Goal: Information Seeking & Learning: Learn about a topic

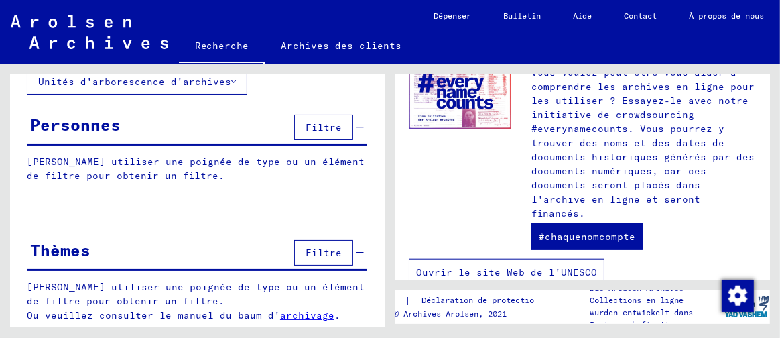
scroll to position [828, 0]
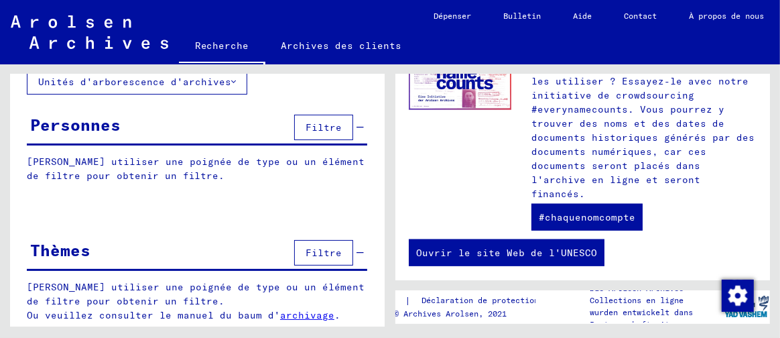
click at [310, 247] on font "Filtre" at bounding box center [324, 253] width 36 height 12
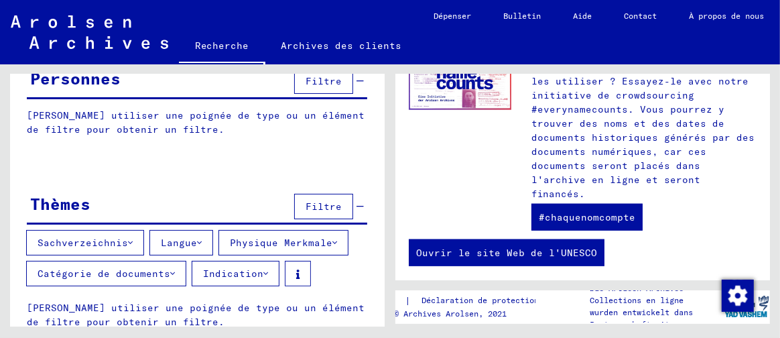
scroll to position [168, 0]
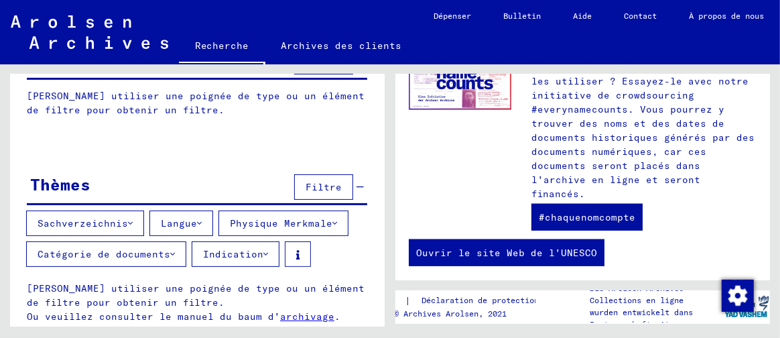
click at [180, 217] on font "Langue" at bounding box center [179, 223] width 36 height 12
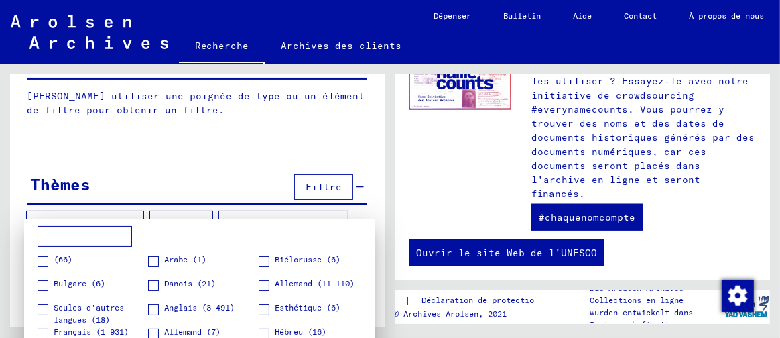
click at [46, 332] on span at bounding box center [43, 333] width 11 height 11
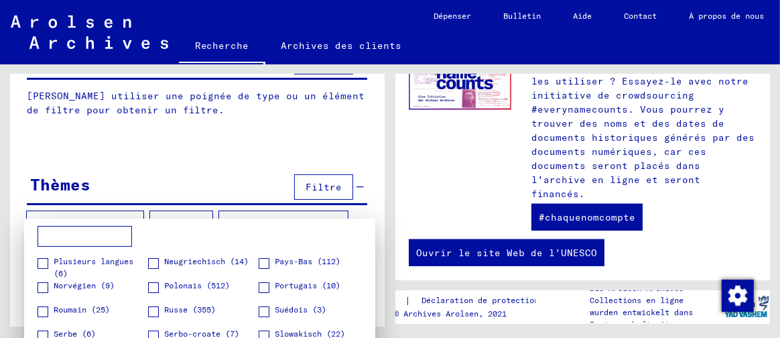
scroll to position [0, 0]
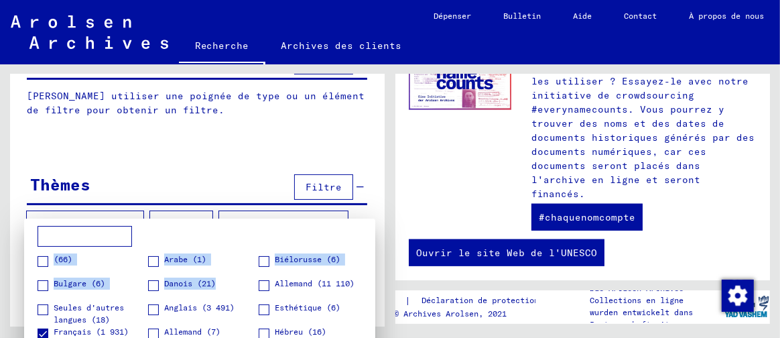
drag, startPoint x: 378, startPoint y: 276, endPoint x: 373, endPoint y: 288, distance: 12.6
click at [373, 288] on div "(66) Arabe (1) Biélorusse (6) Bulgare (6) Danois (21) [DEMOGRAPHIC_DATA] (11 11…" at bounding box center [390, 169] width 780 height 338
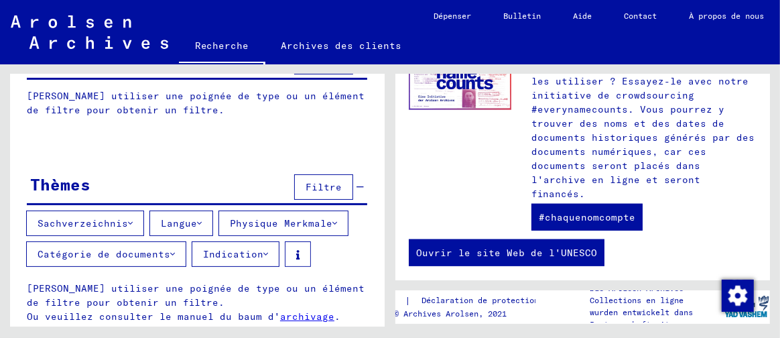
click at [121, 248] on font "Catégorie de documents" at bounding box center [104, 254] width 133 height 12
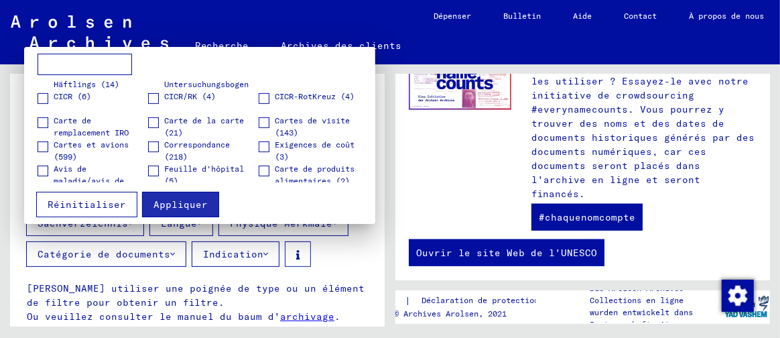
scroll to position [469, 0]
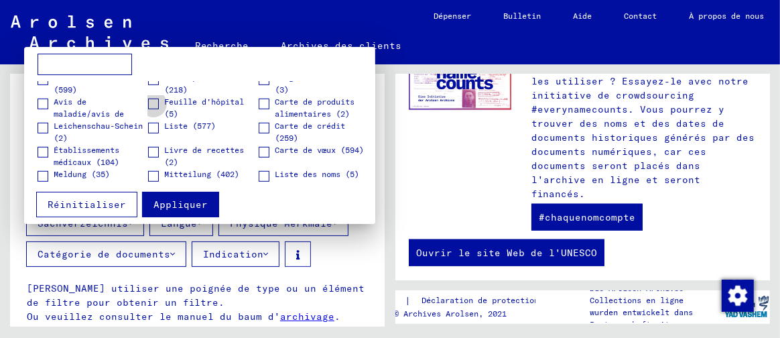
click at [149, 101] on span at bounding box center [153, 104] width 11 height 11
click at [162, 205] on font "Appliquer" at bounding box center [180, 204] width 54 height 12
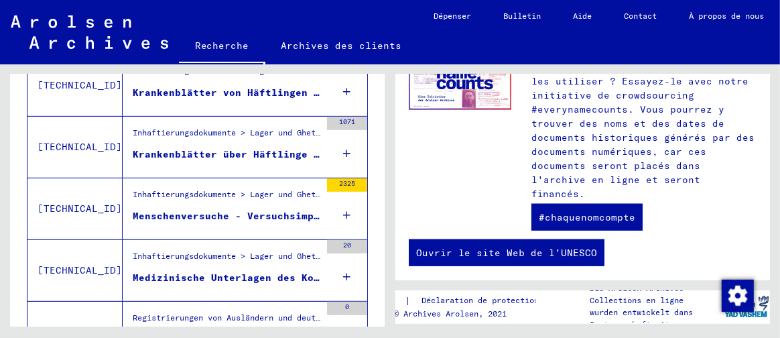
scroll to position [275, 0]
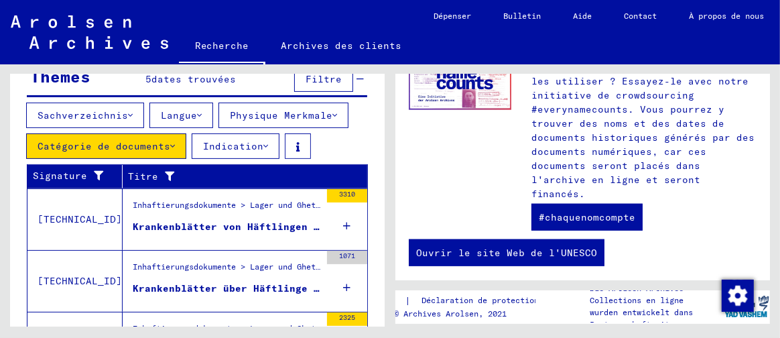
click at [263, 141] on icon at bounding box center [265, 145] width 5 height 9
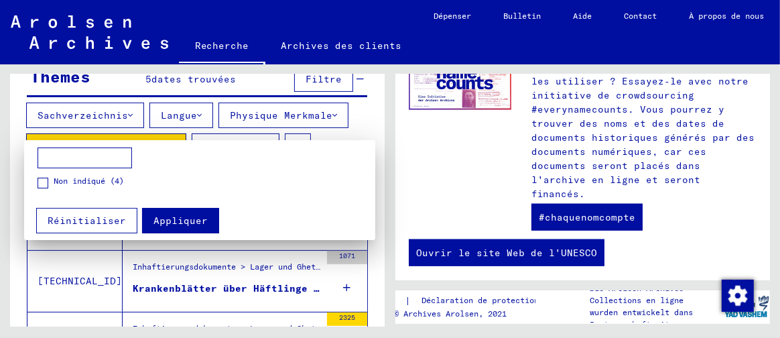
click at [185, 223] on font "Appliquer" at bounding box center [180, 220] width 54 height 12
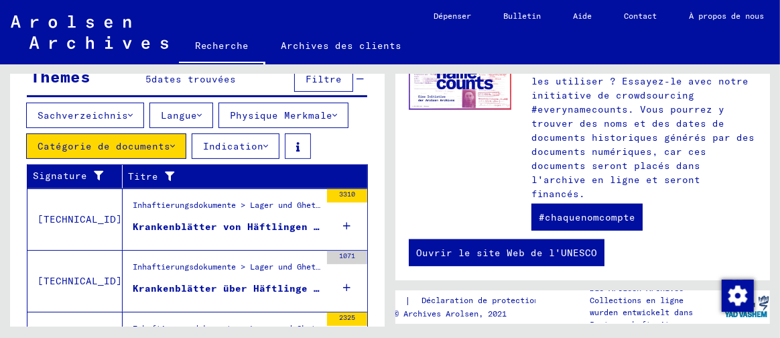
click at [180, 109] on font "Langue" at bounding box center [179, 115] width 36 height 12
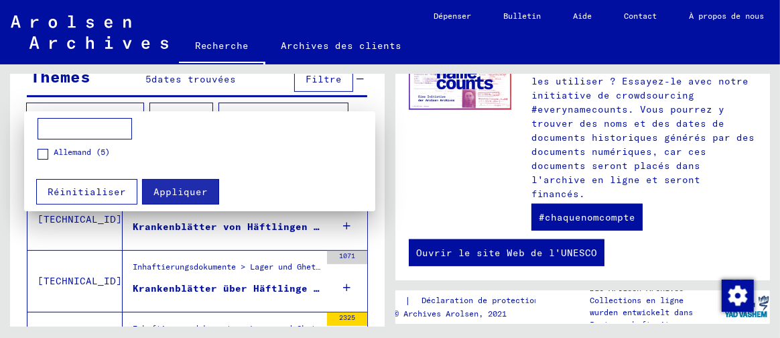
click at [109, 151] on font "Allemand (5)" at bounding box center [82, 152] width 56 height 10
drag, startPoint x: 377, startPoint y: 184, endPoint x: 367, endPoint y: 136, distance: 49.4
click at [374, 130] on div "Allemand (5) Appliquer Réinitialiser" at bounding box center [390, 169] width 780 height 338
click at [177, 188] on font "Appliquer" at bounding box center [180, 192] width 54 height 12
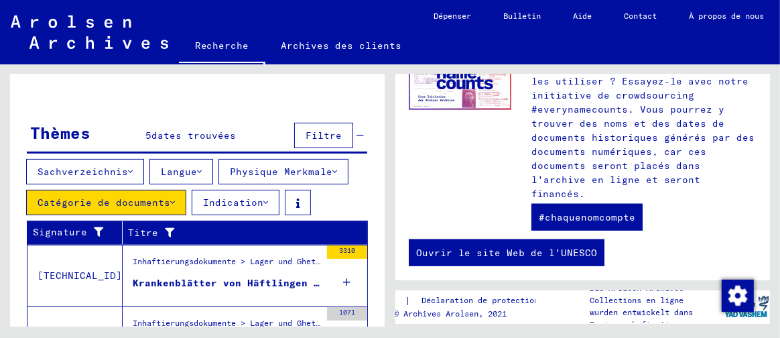
scroll to position [219, 0]
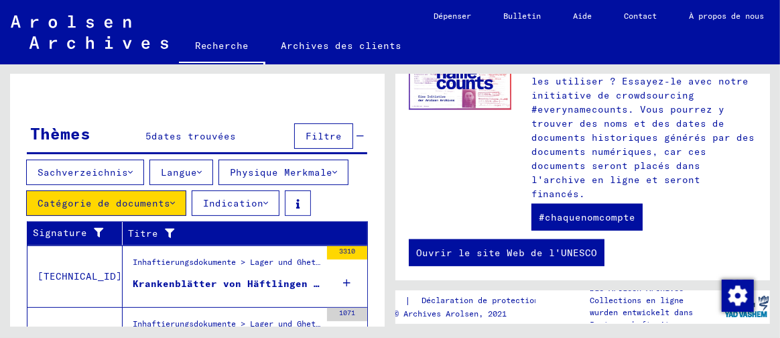
click at [171, 262] on div "Inhaftierungsdokumente > Lager und Ghettos > Konzentrationslager [GEOGRAPHIC_DA…" at bounding box center [227, 265] width 188 height 19
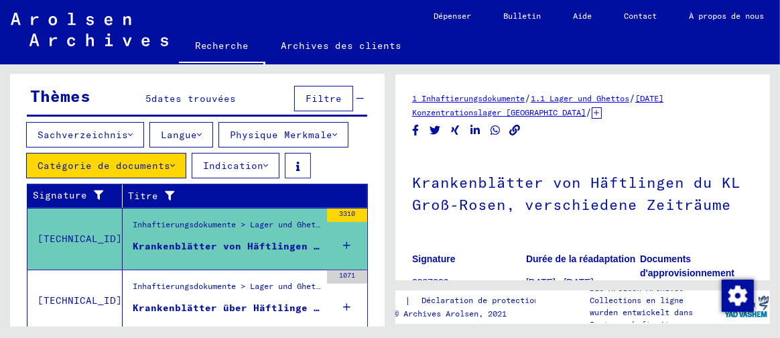
click at [180, 222] on div "Inhaftierungsdokumente > Lager und Ghettos > Konzentrationslager [GEOGRAPHIC_DA…" at bounding box center [227, 228] width 188 height 19
click at [180, 239] on div "Krankenblätter von Häftlingen du KL Groß-Rosen, verschiedene Zeiträume" at bounding box center [227, 246] width 188 height 14
click at [344, 236] on icon at bounding box center [347, 245] width 7 height 47
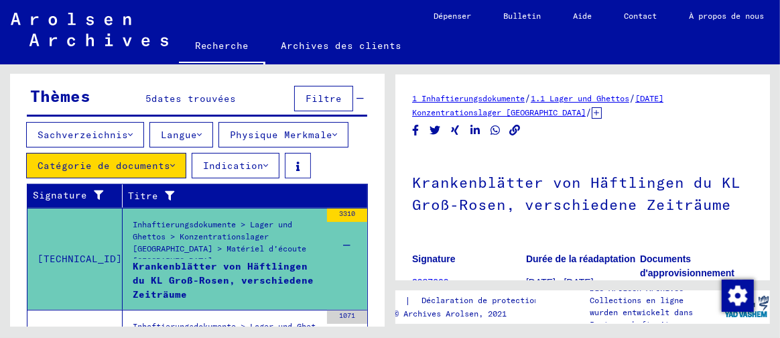
click at [344, 236] on icon at bounding box center [347, 245] width 7 height 47
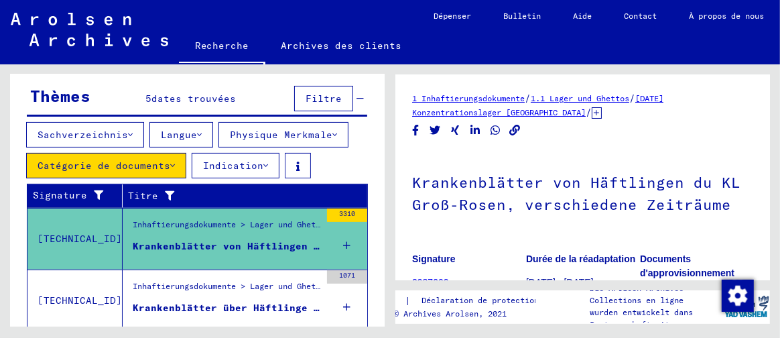
click at [344, 236] on icon at bounding box center [347, 245] width 7 height 47
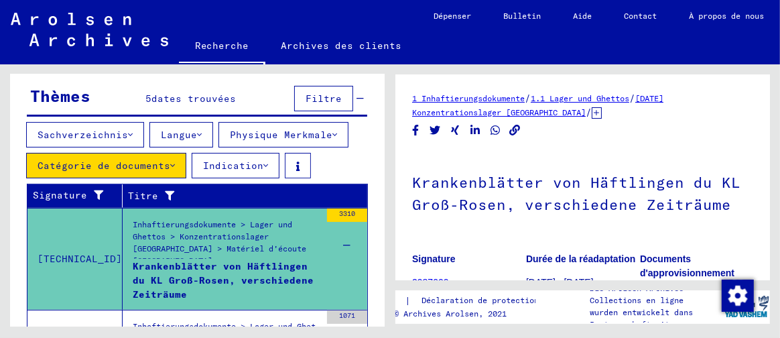
click at [344, 230] on icon at bounding box center [347, 245] width 7 height 47
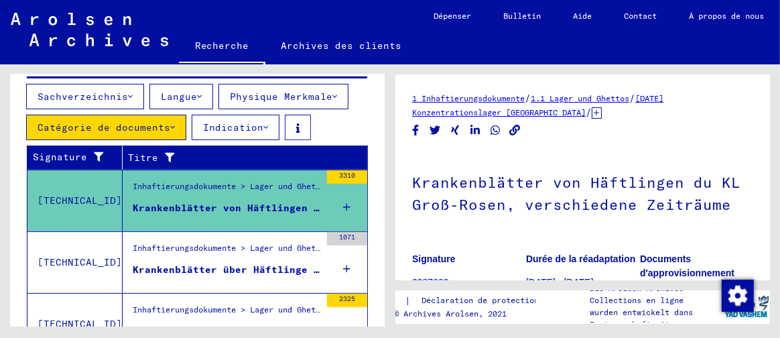
scroll to position [286, 0]
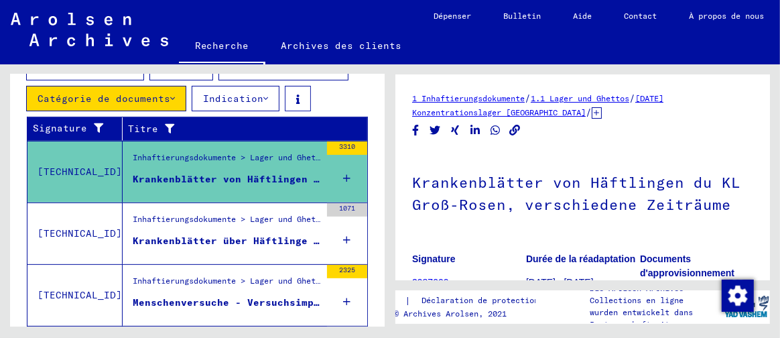
click at [344, 229] on icon at bounding box center [347, 239] width 7 height 47
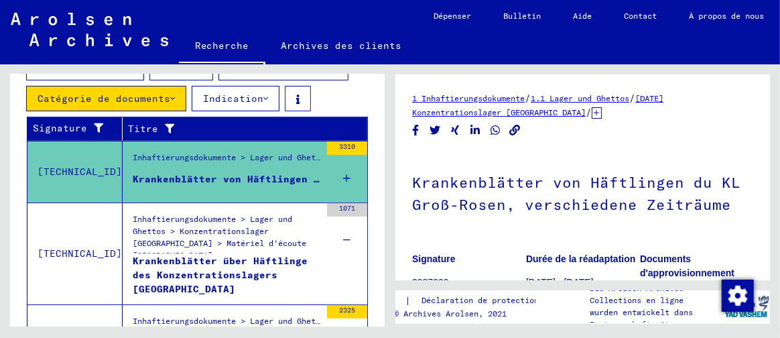
click at [344, 229] on icon at bounding box center [347, 239] width 7 height 47
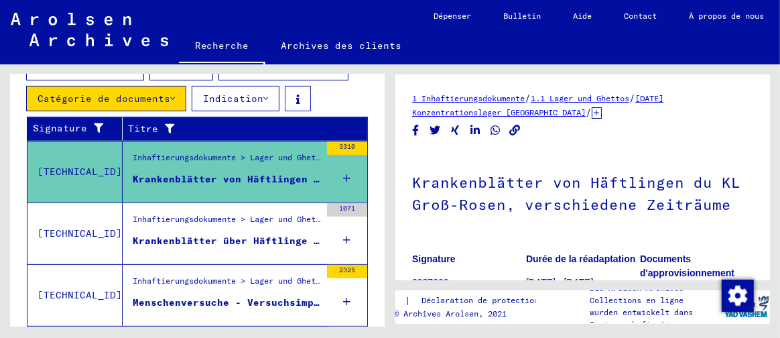
click at [344, 286] on icon at bounding box center [347, 301] width 7 height 47
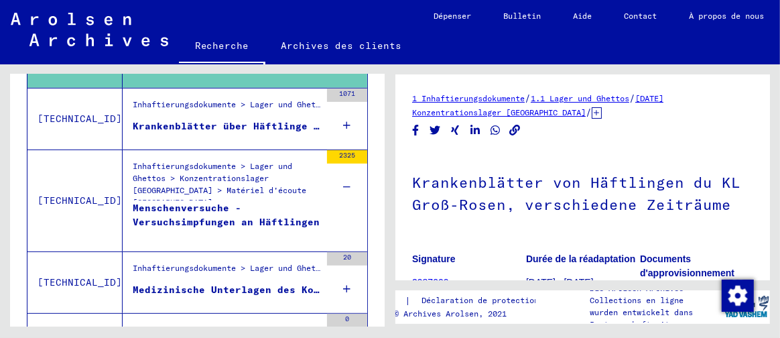
scroll to position [420, 0]
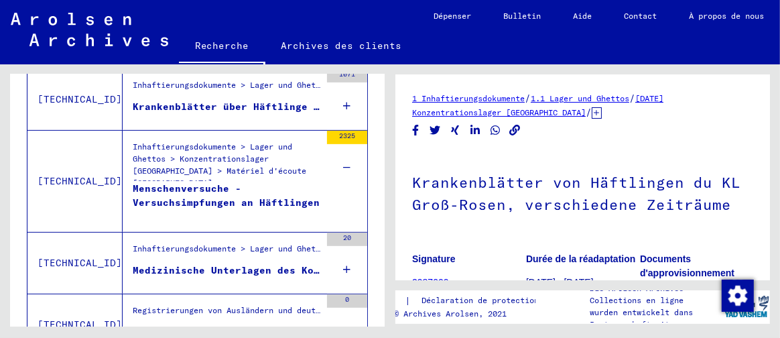
click at [344, 257] on icon at bounding box center [347, 269] width 7 height 47
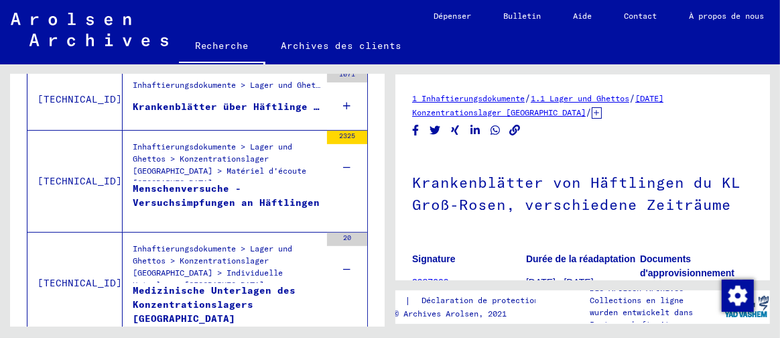
click at [344, 257] on icon at bounding box center [347, 269] width 7 height 47
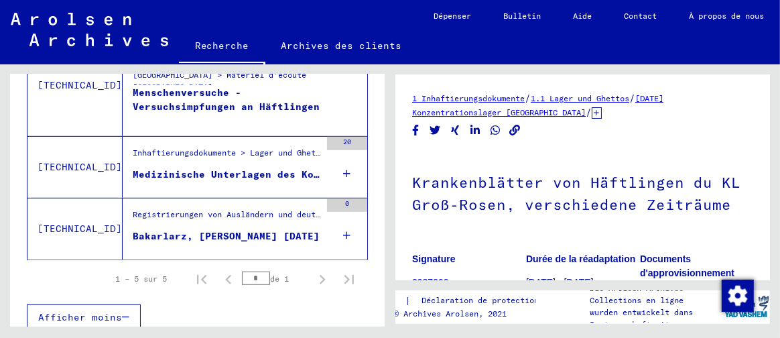
scroll to position [517, 0]
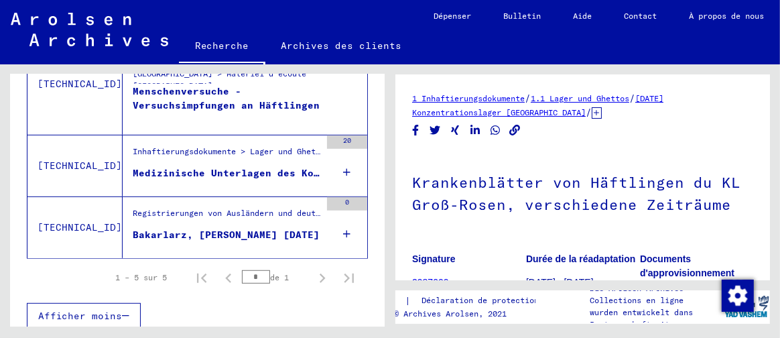
click at [344, 218] on icon at bounding box center [347, 233] width 7 height 47
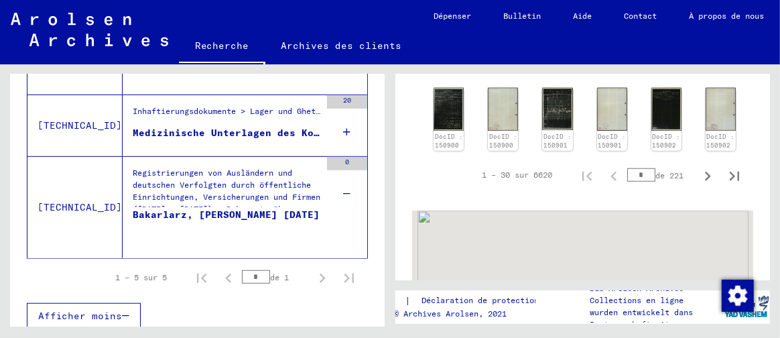
scroll to position [804, 0]
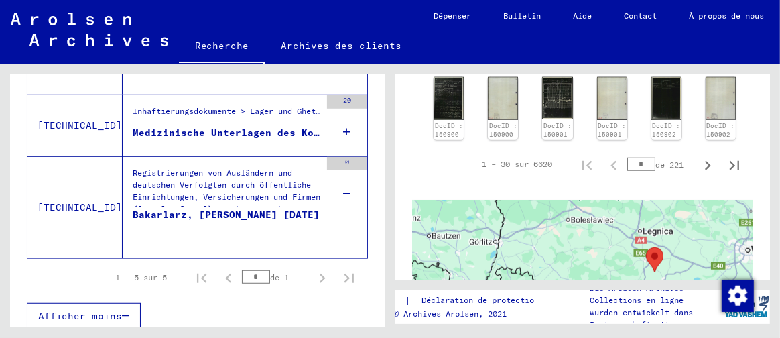
drag, startPoint x: 527, startPoint y: 249, endPoint x: 740, endPoint y: 255, distance: 213.2
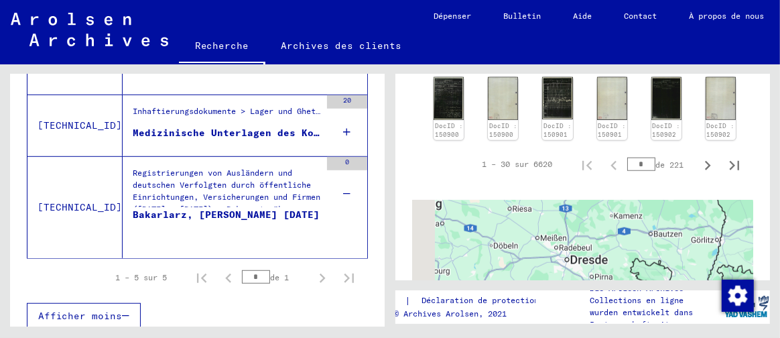
drag, startPoint x: 464, startPoint y: 259, endPoint x: 663, endPoint y: 261, distance: 198.4
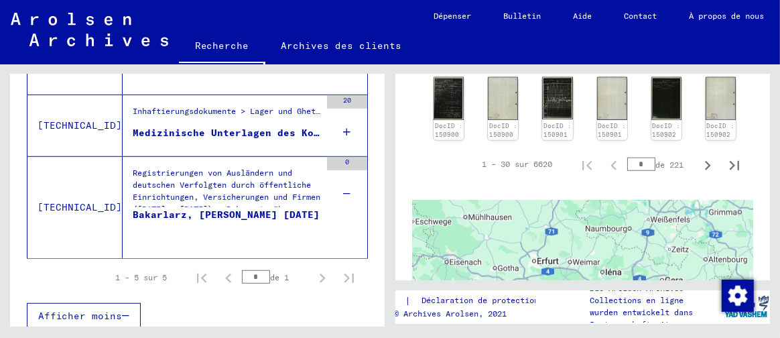
drag, startPoint x: 452, startPoint y: 261, endPoint x: 647, endPoint y: 239, distance: 196.9
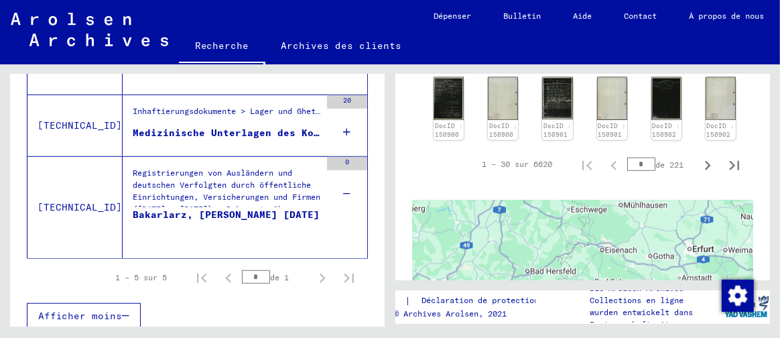
drag, startPoint x: 457, startPoint y: 265, endPoint x: 643, endPoint y: 252, distance: 186.1
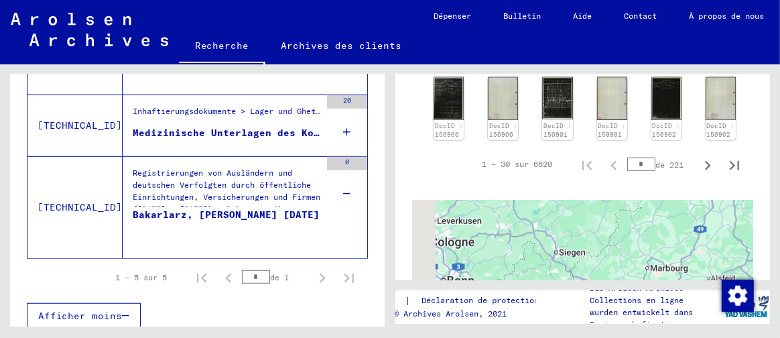
drag, startPoint x: 446, startPoint y: 259, endPoint x: 642, endPoint y: 243, distance: 196.4
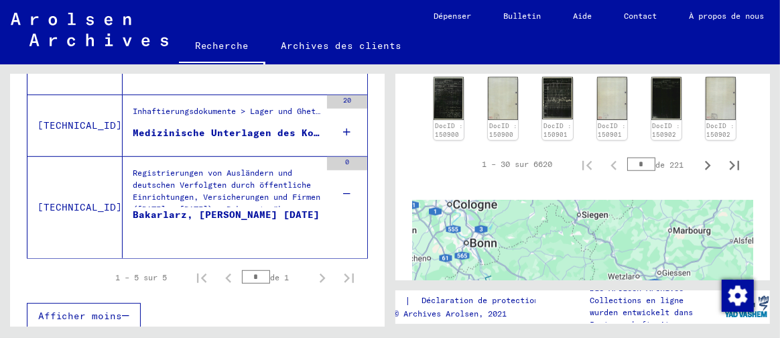
drag, startPoint x: 470, startPoint y: 259, endPoint x: 477, endPoint y: 219, distance: 40.2
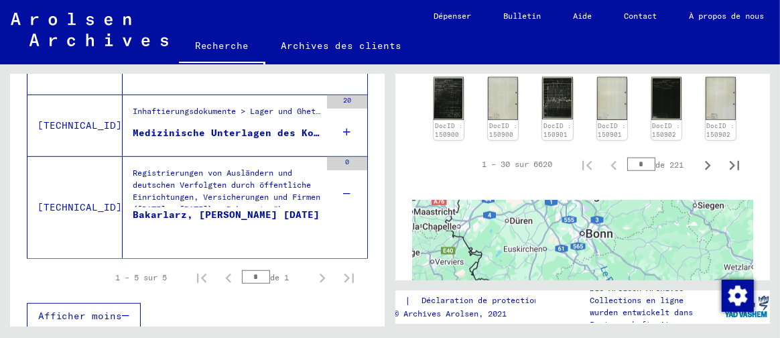
drag, startPoint x: 447, startPoint y: 259, endPoint x: 525, endPoint y: 275, distance: 80.1
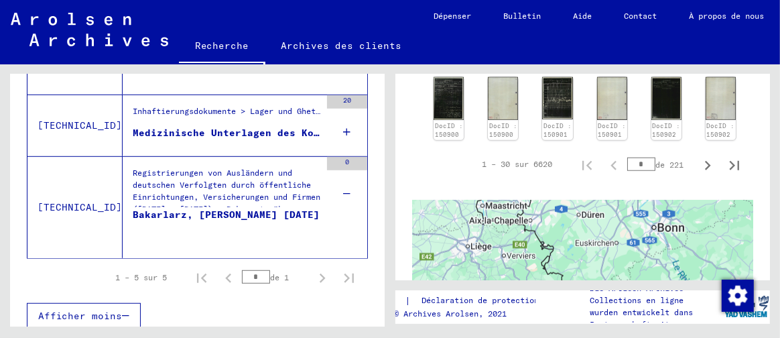
drag, startPoint x: 487, startPoint y: 223, endPoint x: 560, endPoint y: 198, distance: 77.2
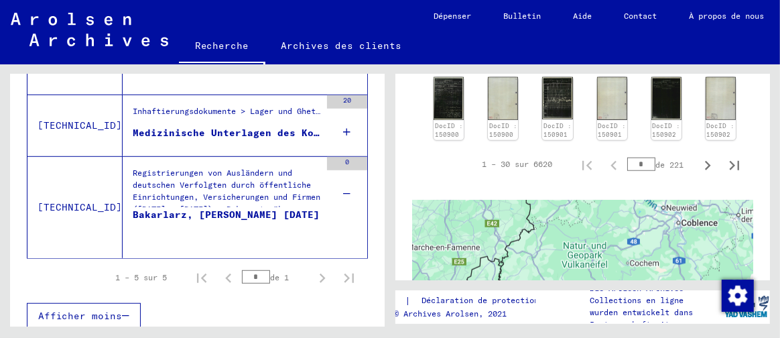
drag, startPoint x: 602, startPoint y: 265, endPoint x: 566, endPoint y: 214, distance: 61.6
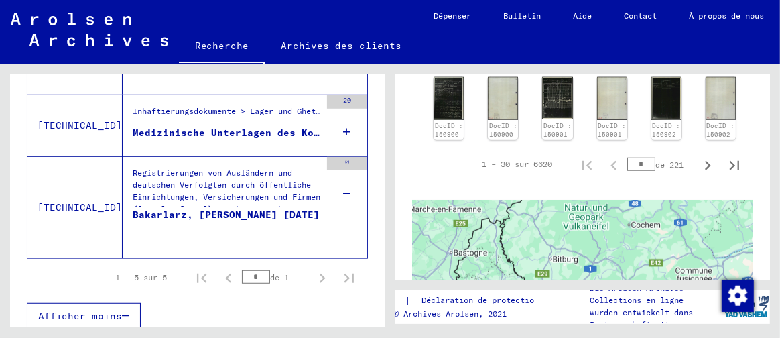
drag, startPoint x: 592, startPoint y: 255, endPoint x: 594, endPoint y: 212, distance: 42.2
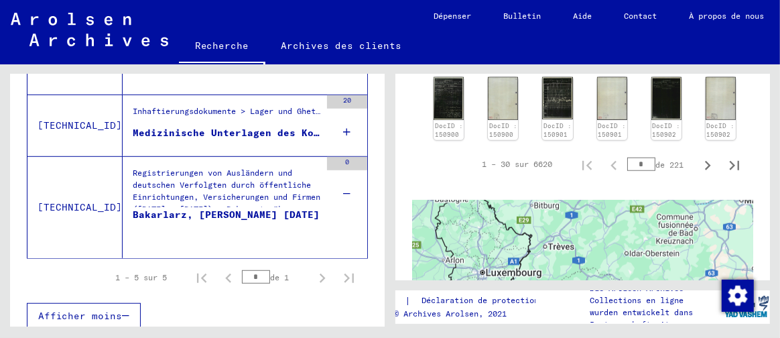
drag, startPoint x: 629, startPoint y: 267, endPoint x: 610, endPoint y: 212, distance: 57.4
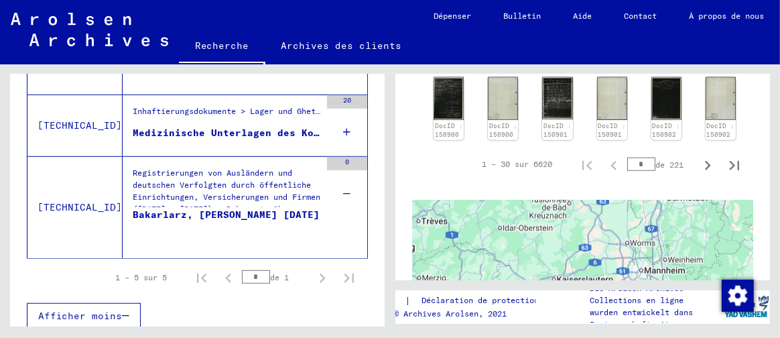
drag, startPoint x: 641, startPoint y: 252, endPoint x: 513, endPoint y: 227, distance: 130.5
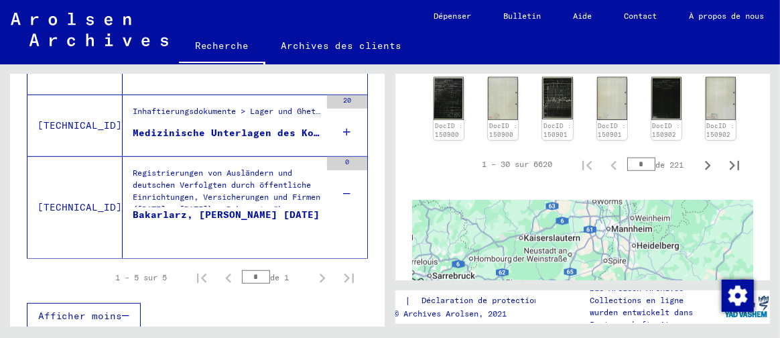
drag, startPoint x: 578, startPoint y: 251, endPoint x: 544, endPoint y: 208, distance: 54.8
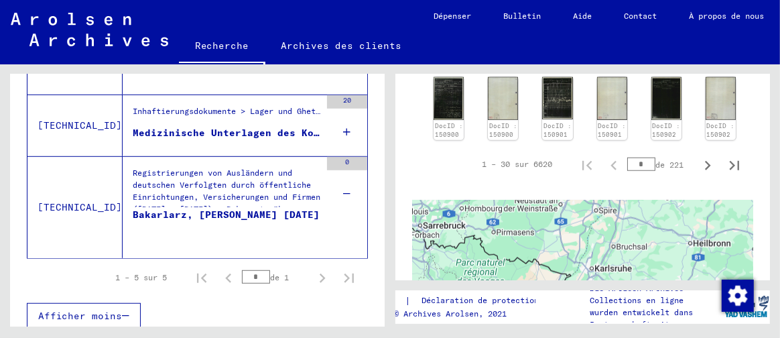
drag, startPoint x: 578, startPoint y: 257, endPoint x: 568, endPoint y: 203, distance: 55.3
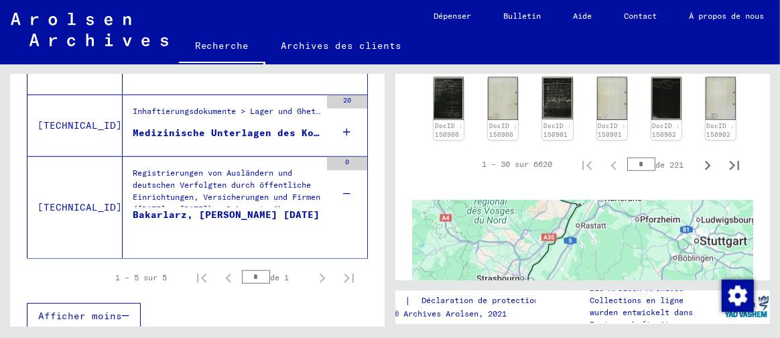
drag, startPoint x: 554, startPoint y: 272, endPoint x: 564, endPoint y: 200, distance: 73.1
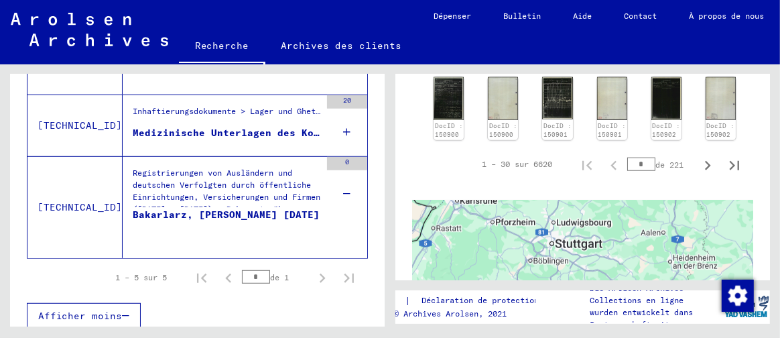
drag, startPoint x: 633, startPoint y: 233, endPoint x: 486, endPoint y: 235, distance: 146.8
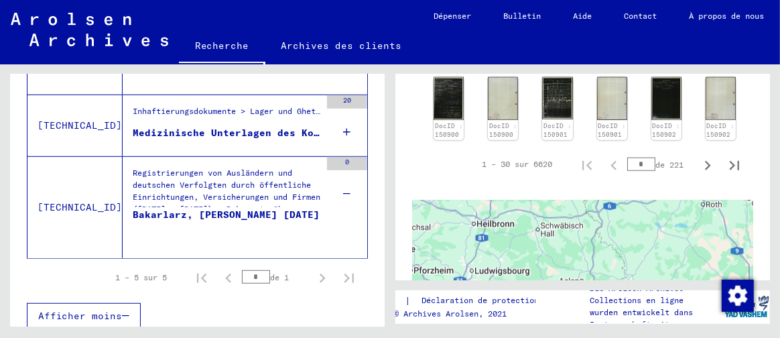
drag, startPoint x: 627, startPoint y: 223, endPoint x: 572, endPoint y: 257, distance: 65.3
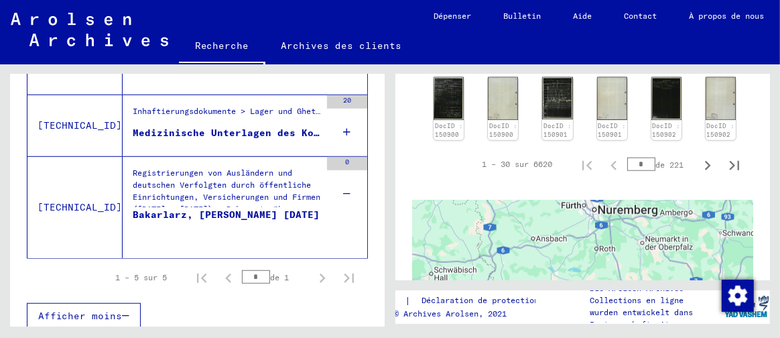
drag, startPoint x: 627, startPoint y: 236, endPoint x: 538, endPoint y: 269, distance: 94.6
click at [519, 281] on div "1 Inhaftierungsdokumente / 1.1 Lager und Ghettos / [DATE] Konzentrationslager […" at bounding box center [586, 195] width 390 height 262
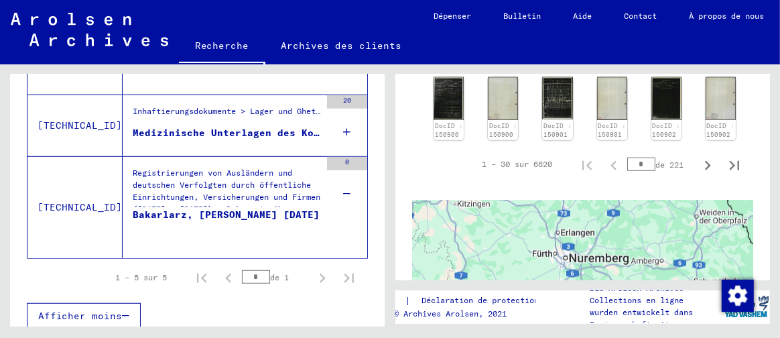
drag, startPoint x: 603, startPoint y: 234, endPoint x: 580, endPoint y: 294, distance: 63.6
click at [580, 294] on div "1 Inhaftierungsdokumente / 1.1 Lager und Ghettos / [DATE] Konzentrationslager […" at bounding box center [586, 195] width 390 height 262
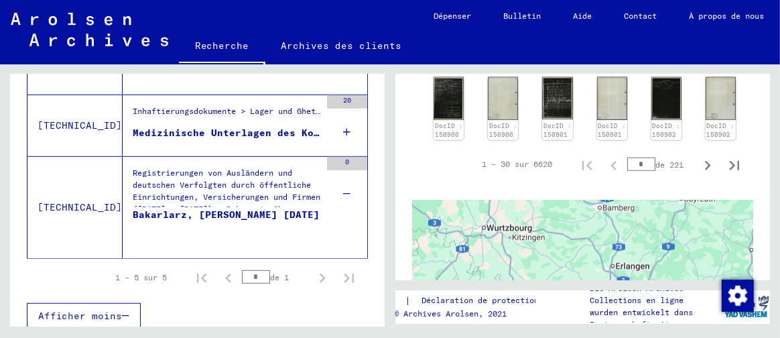
drag, startPoint x: 565, startPoint y: 253, endPoint x: 607, endPoint y: 267, distance: 44.5
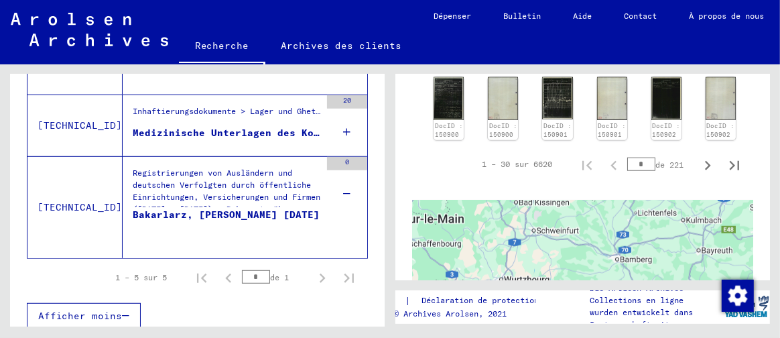
drag, startPoint x: 573, startPoint y: 216, endPoint x: 590, endPoint y: 270, distance: 56.4
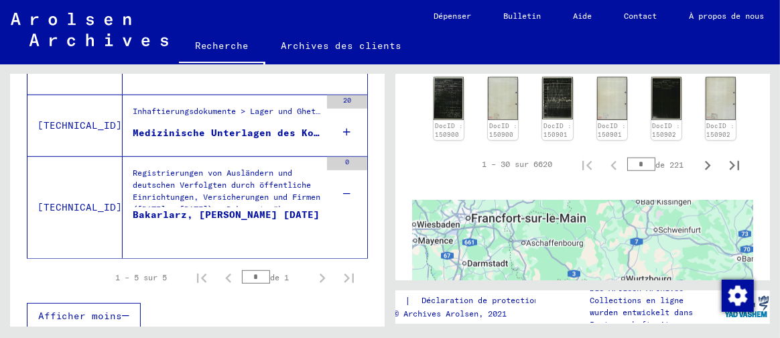
drag, startPoint x: 454, startPoint y: 231, endPoint x: 577, endPoint y: 229, distance: 122.7
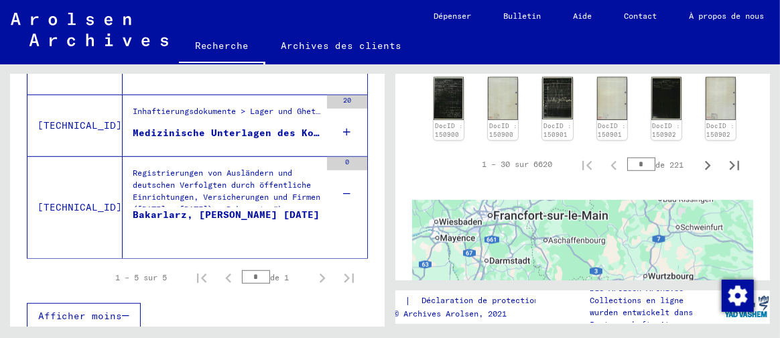
drag, startPoint x: 457, startPoint y: 219, endPoint x: 481, endPoint y: 216, distance: 23.6
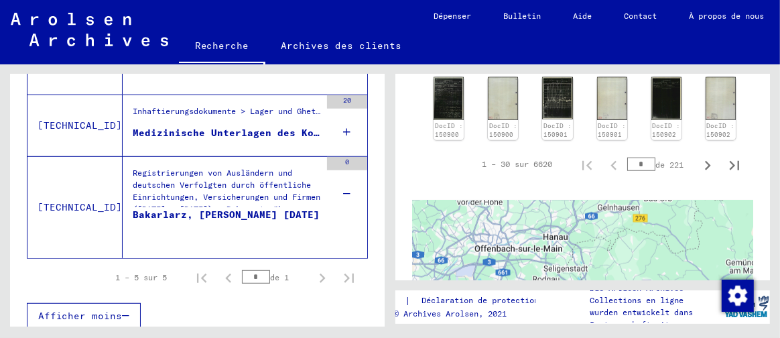
drag, startPoint x: 495, startPoint y: 226, endPoint x: 501, endPoint y: 264, distance: 38.6
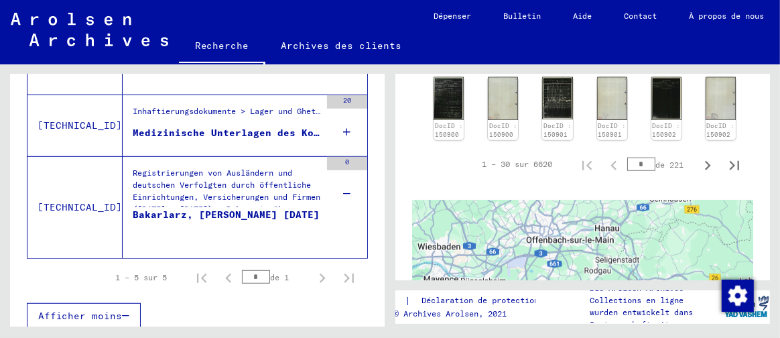
drag, startPoint x: 482, startPoint y: 212, endPoint x: 570, endPoint y: 188, distance: 91.1
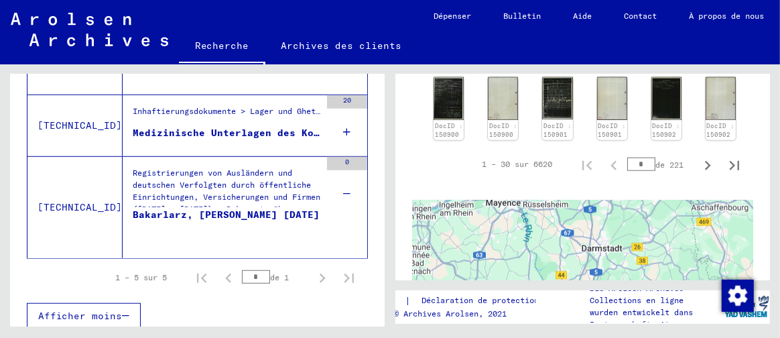
drag, startPoint x: 533, startPoint y: 251, endPoint x: 547, endPoint y: 195, distance: 57.4
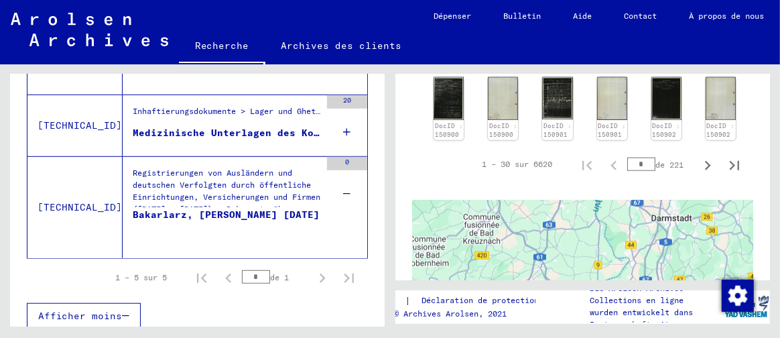
drag, startPoint x: 507, startPoint y: 251, endPoint x: 578, endPoint y: 224, distance: 76.2
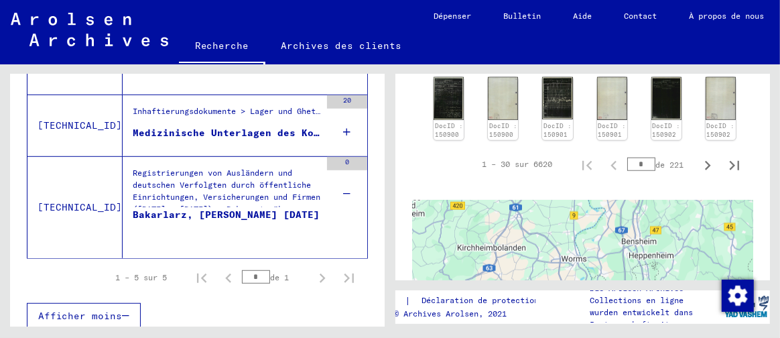
drag, startPoint x: 602, startPoint y: 266, endPoint x: 578, endPoint y: 214, distance: 57.0
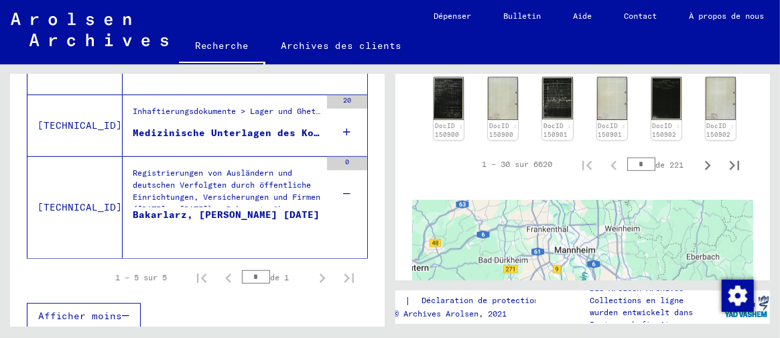
drag, startPoint x: 636, startPoint y: 274, endPoint x: 606, endPoint y: 210, distance: 71.1
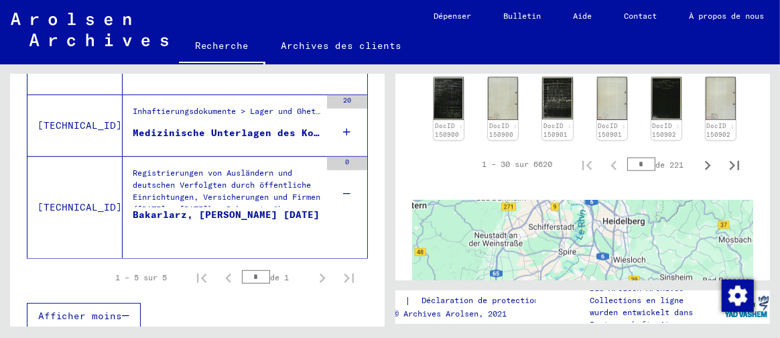
drag, startPoint x: 605, startPoint y: 265, endPoint x: 607, endPoint y: 204, distance: 60.4
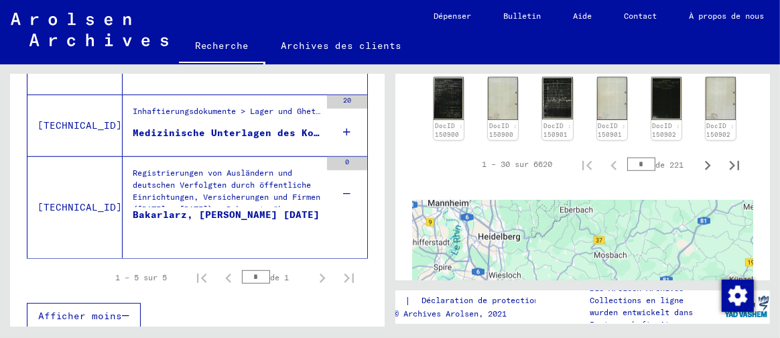
drag, startPoint x: 627, startPoint y: 261, endPoint x: 503, endPoint y: 274, distance: 124.6
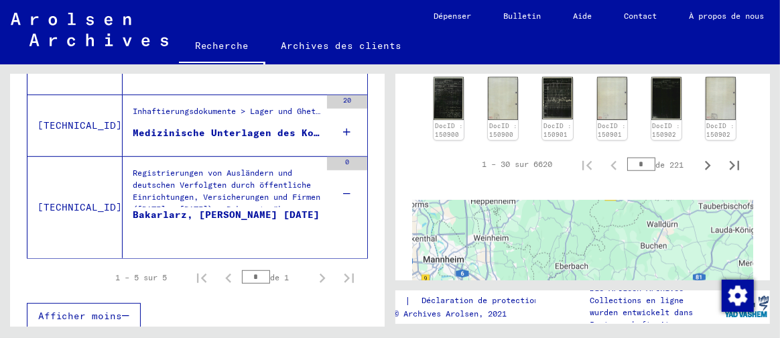
drag, startPoint x: 585, startPoint y: 206, endPoint x: 580, endPoint y: 264, distance: 58.5
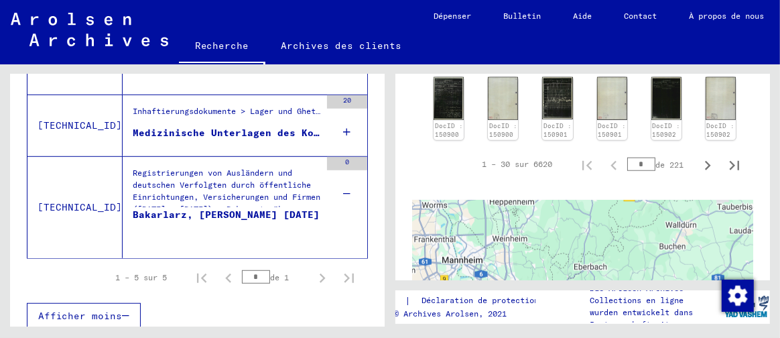
drag, startPoint x: 597, startPoint y: 206, endPoint x: 612, endPoint y: 210, distance: 15.3
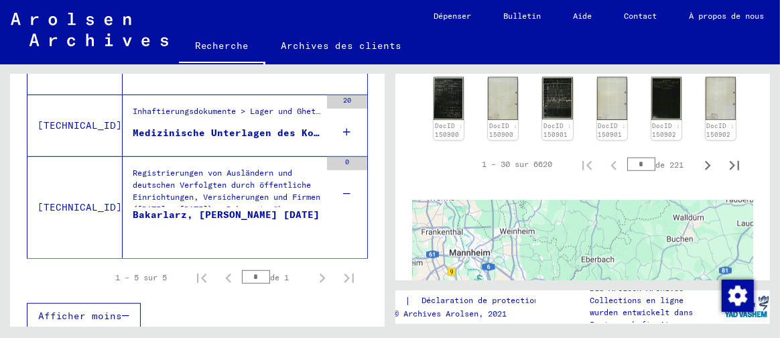
drag, startPoint x: 574, startPoint y: 249, endPoint x: 596, endPoint y: 192, distance: 61.1
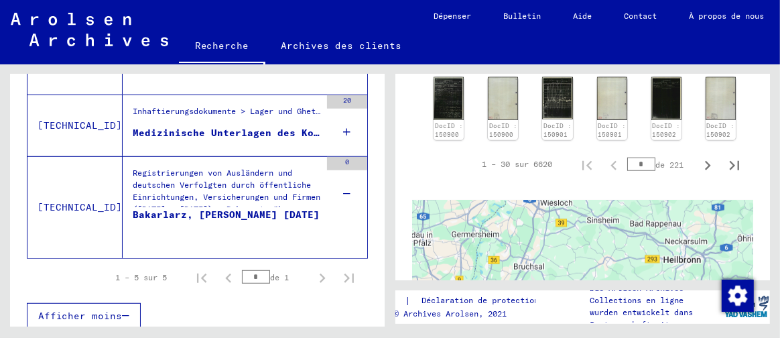
drag, startPoint x: 571, startPoint y: 245, endPoint x: 585, endPoint y: 202, distance: 45.8
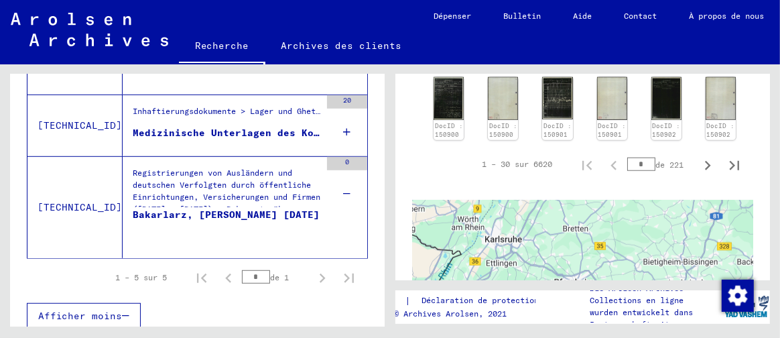
drag, startPoint x: 570, startPoint y: 265, endPoint x: 588, endPoint y: 211, distance: 56.8
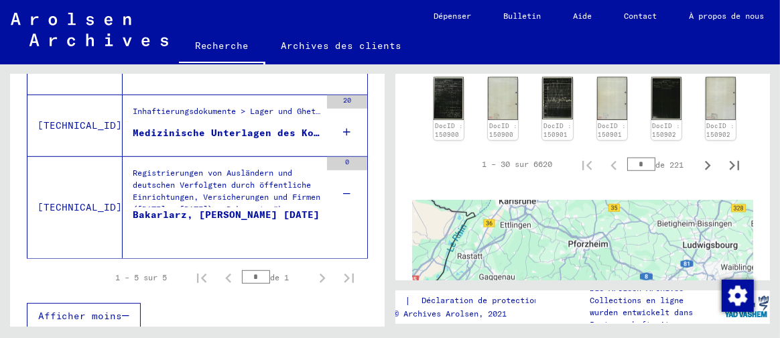
drag, startPoint x: 572, startPoint y: 246, endPoint x: 590, endPoint y: 201, distance: 48.7
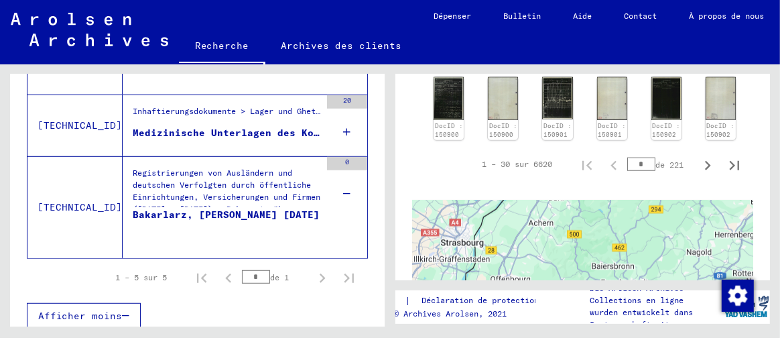
drag, startPoint x: 562, startPoint y: 259, endPoint x: 641, endPoint y: 205, distance: 95.6
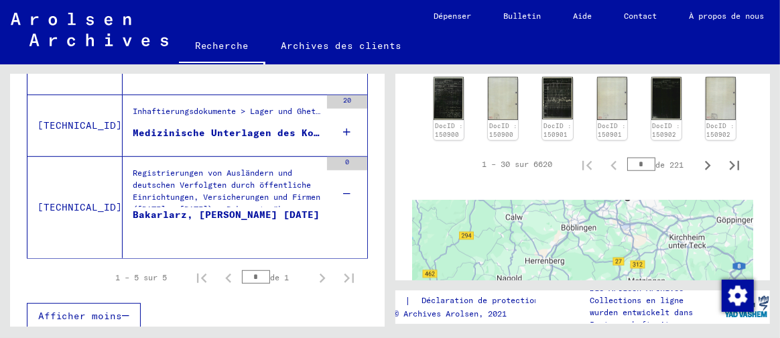
drag, startPoint x: 667, startPoint y: 238, endPoint x: 477, endPoint y: 264, distance: 192.1
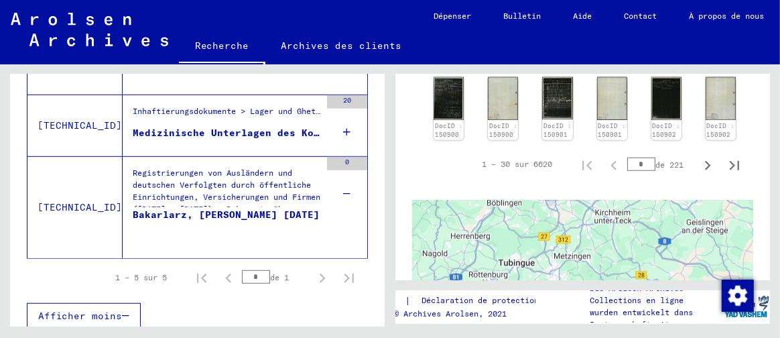
drag, startPoint x: 604, startPoint y: 245, endPoint x: 527, endPoint y: 219, distance: 81.0
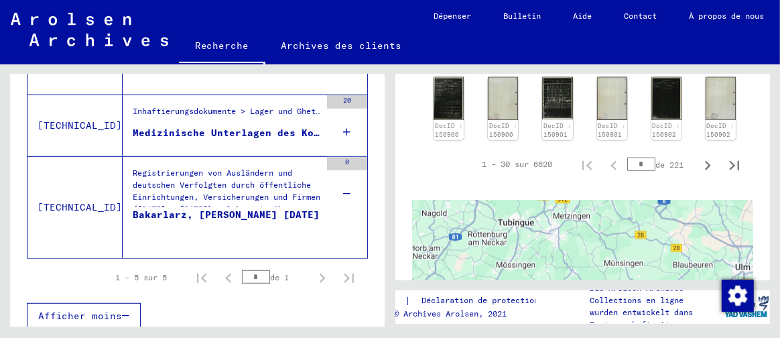
drag, startPoint x: 603, startPoint y: 262, endPoint x: 602, endPoint y: 220, distance: 42.2
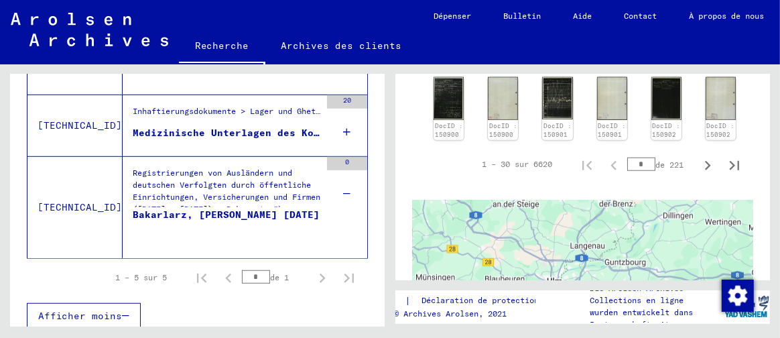
drag, startPoint x: 640, startPoint y: 265, endPoint x: 475, endPoint y: 253, distance: 165.3
click at [452, 276] on div "1 Inhaftierungsdokumente / 1.1 Lager und Ghettos / [DATE] Konzentrationslager […" at bounding box center [586, 195] width 390 height 262
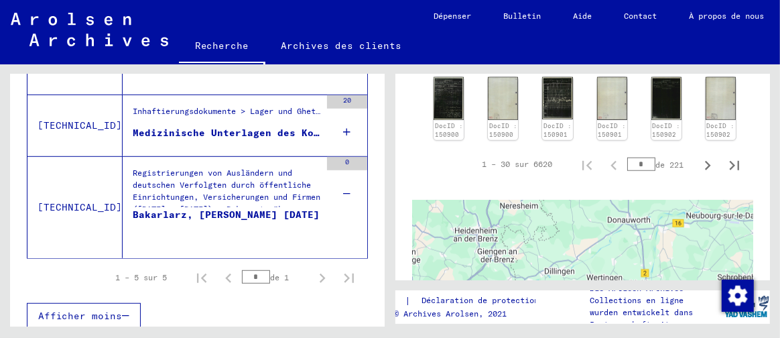
drag, startPoint x: 649, startPoint y: 228, endPoint x: 527, endPoint y: 288, distance: 136.1
click at [526, 289] on div "1 Inhaftierungsdokumente / 1.1 Lager und Ghettos / [DATE] Konzentrationslager […" at bounding box center [586, 195] width 390 height 262
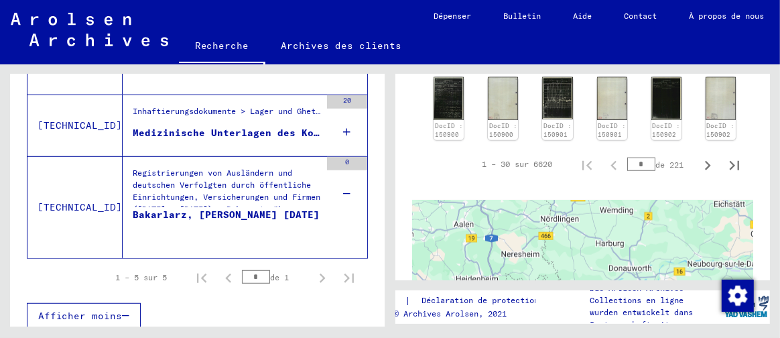
drag, startPoint x: 530, startPoint y: 216, endPoint x: 532, endPoint y: 268, distance: 51.6
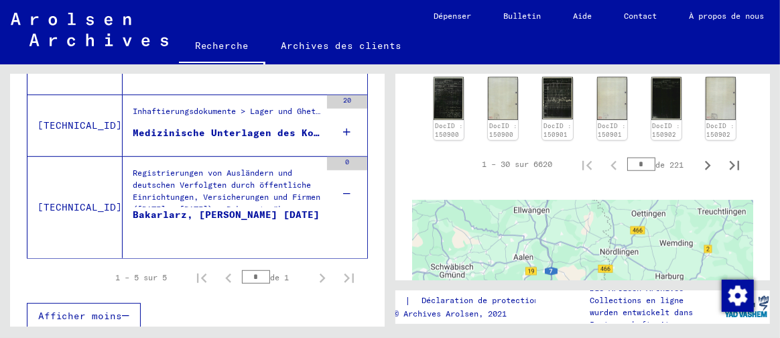
drag, startPoint x: 509, startPoint y: 240, endPoint x: 560, endPoint y: 264, distance: 56.4
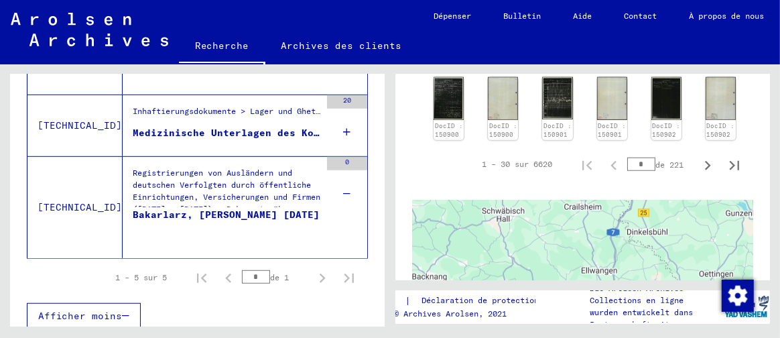
drag, startPoint x: 529, startPoint y: 208, endPoint x: 582, endPoint y: 259, distance: 73.0
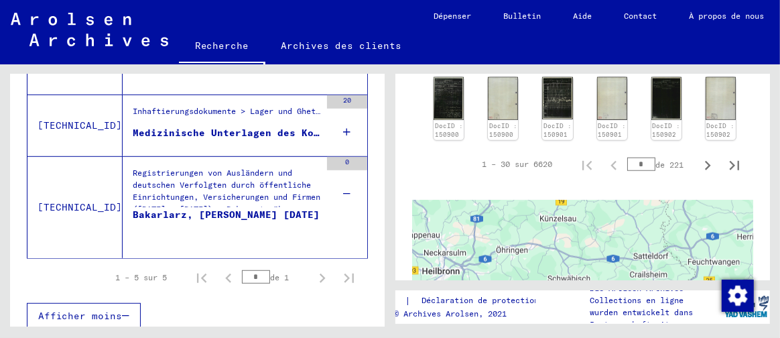
drag, startPoint x: 506, startPoint y: 207, endPoint x: 604, endPoint y: 264, distance: 113.2
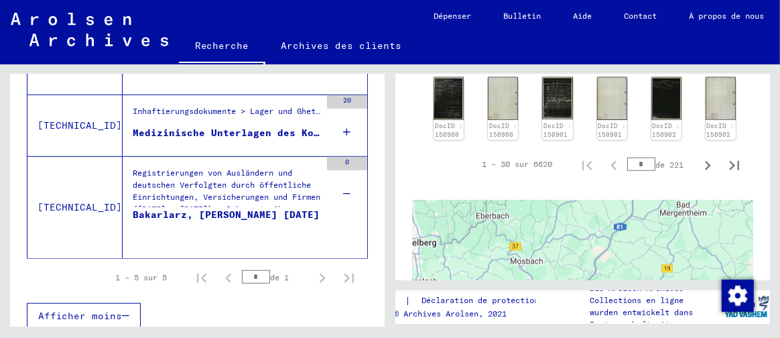
drag, startPoint x: 485, startPoint y: 223, endPoint x: 499, endPoint y: 284, distance: 63.2
click at [497, 286] on div "1 Inhaftierungsdokumente / 1.1 Lager und Ghettos / [DATE] Konzentrationslager […" at bounding box center [586, 195] width 390 height 262
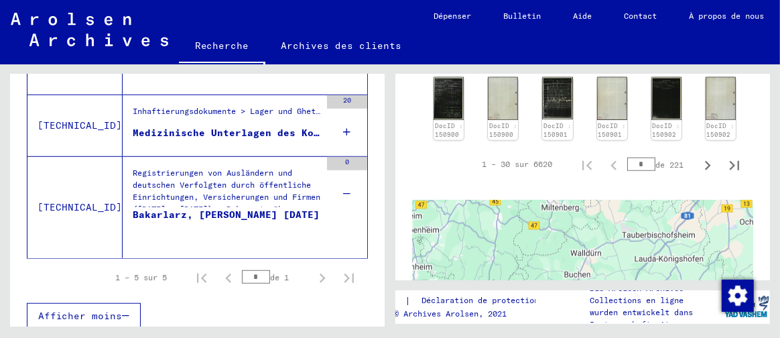
drag, startPoint x: 527, startPoint y: 253, endPoint x: 525, endPoint y: 282, distance: 28.9
click at [525, 282] on div "1 Inhaftierungsdokumente / 1.1 Lager und Ghettos / [DATE] Konzentrationslager […" at bounding box center [586, 195] width 390 height 262
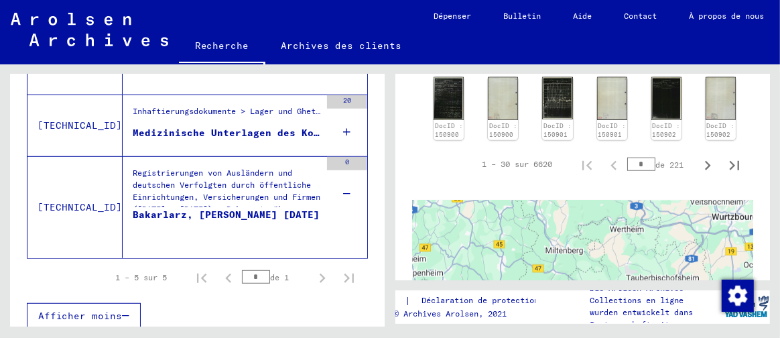
drag, startPoint x: 496, startPoint y: 215, endPoint x: 501, endPoint y: 263, distance: 47.9
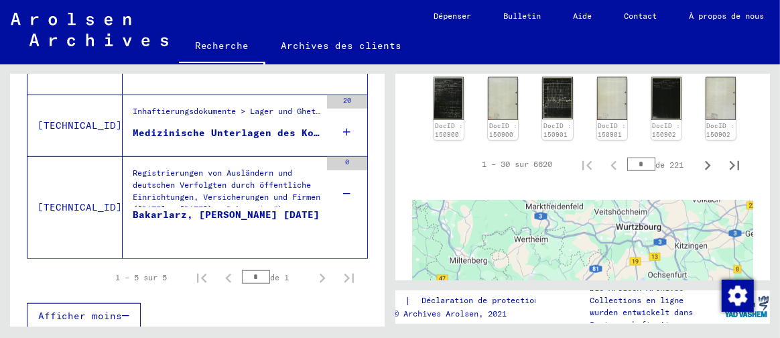
drag, startPoint x: 493, startPoint y: 214, endPoint x: 387, endPoint y: 227, distance: 106.0
click at [387, 64] on div "Rechercher des thèmes ou des noms Recherche Unités d'arborescence d'archives Pe…" at bounding box center [390, 64] width 780 height 0
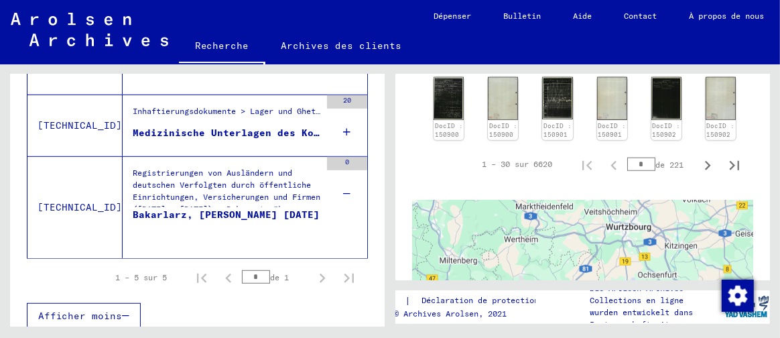
click at [387, 227] on div "Rechercher des thèmes ou des noms Recherche Unités d'arborescence d'archives Pe…" at bounding box center [195, 195] width 390 height 262
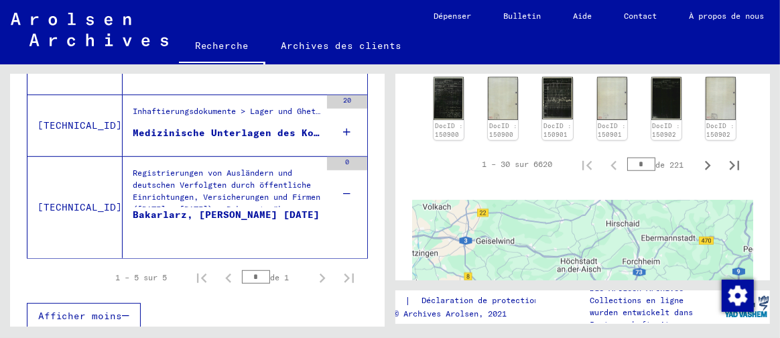
drag, startPoint x: 617, startPoint y: 237, endPoint x: 356, endPoint y: 245, distance: 260.8
click at [356, 64] on div "Rechercher des thèmes ou des noms Recherche Unités d'arborescence d'archives Pe…" at bounding box center [390, 64] width 780 height 0
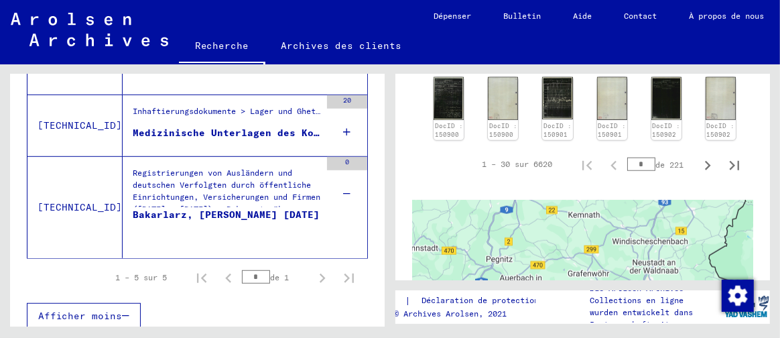
drag, startPoint x: 648, startPoint y: 231, endPoint x: 383, endPoint y: 243, distance: 265.7
click at [383, 64] on div "Rechercher des thèmes ou des noms Recherche Unités d'arborescence d'archives Pe…" at bounding box center [390, 64] width 780 height 0
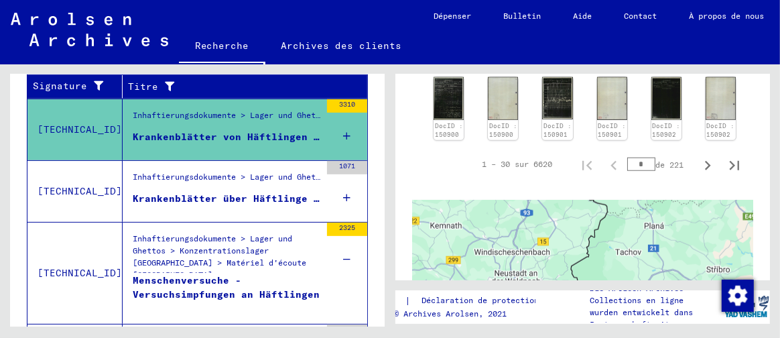
drag, startPoint x: 627, startPoint y: 245, endPoint x: 487, endPoint y: 256, distance: 139.9
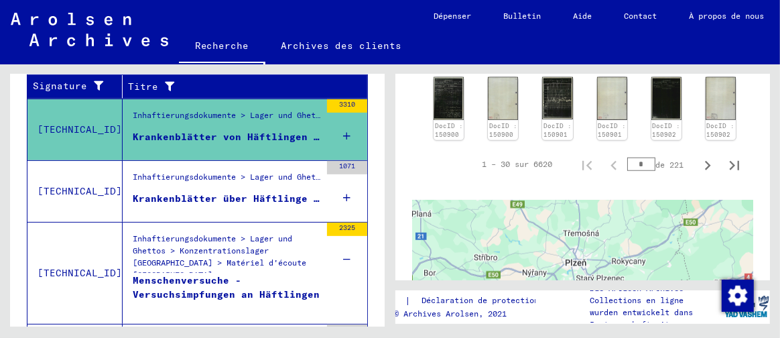
drag, startPoint x: 689, startPoint y: 240, endPoint x: 455, endPoint y: 229, distance: 234.2
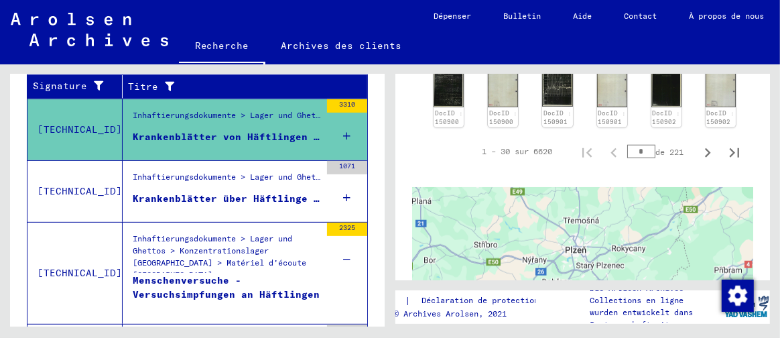
drag, startPoint x: 462, startPoint y: 272, endPoint x: 503, endPoint y: 231, distance: 57.8
click at [503, 231] on div "1 Inhaftierungsdokumente / 1.1 Lager und Ghettos / [DATE] Konzentrationslager […" at bounding box center [586, 195] width 390 height 262
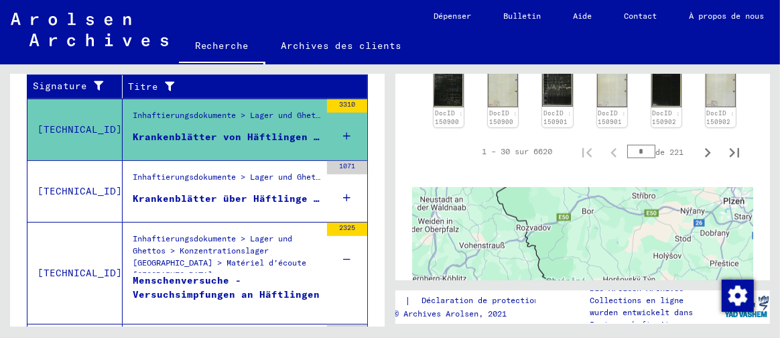
drag, startPoint x: 554, startPoint y: 214, endPoint x: 642, endPoint y: 208, distance: 88.0
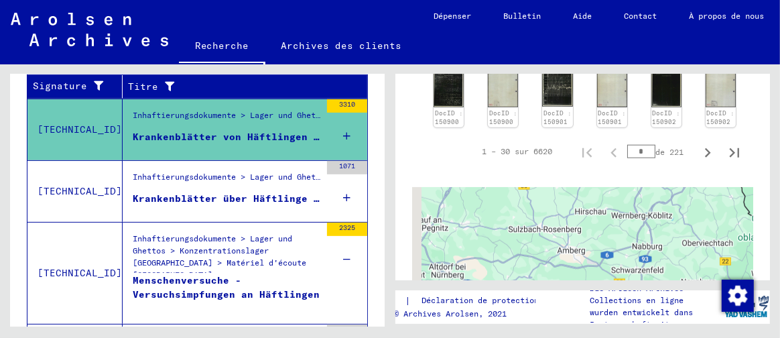
drag, startPoint x: 483, startPoint y: 264, endPoint x: 612, endPoint y: 197, distance: 145.1
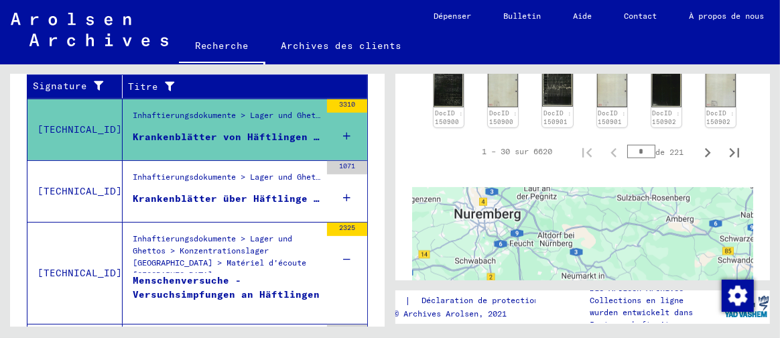
drag, startPoint x: 505, startPoint y: 253, endPoint x: 685, endPoint y: 235, distance: 181.1
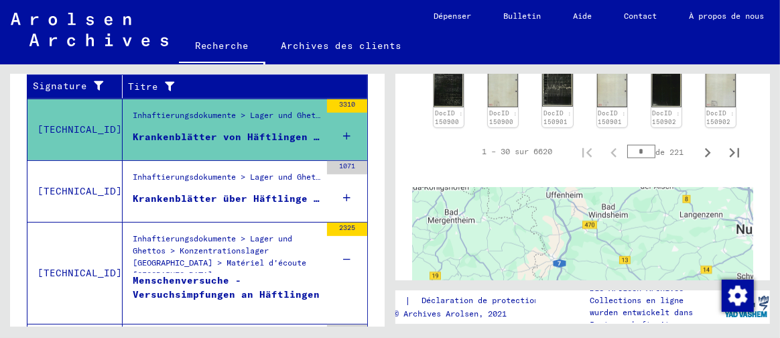
drag, startPoint x: 461, startPoint y: 238, endPoint x: 582, endPoint y: 260, distance: 122.7
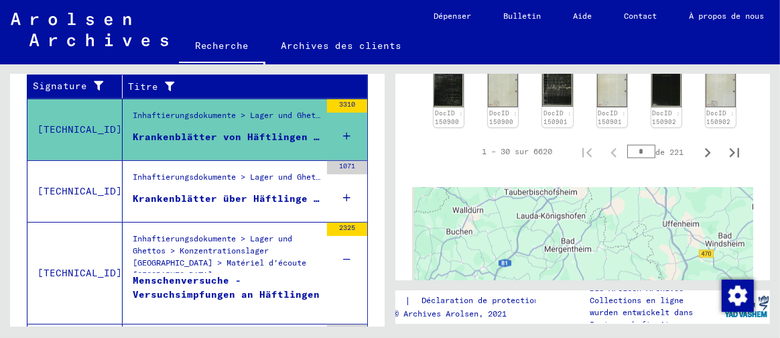
drag
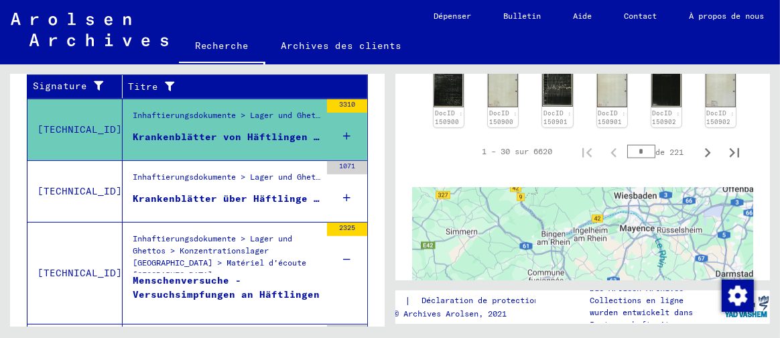
scroll to position [832, 0]
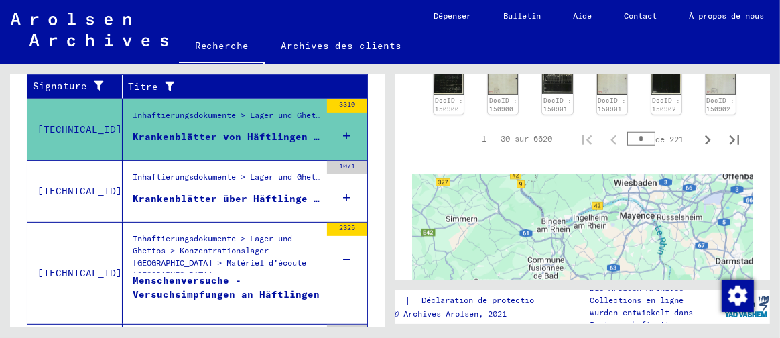
drag, startPoint x: 523, startPoint y: 219, endPoint x: 518, endPoint y: 269, distance: 51.2
click at [518, 269] on div at bounding box center [582, 341] width 341 height 335
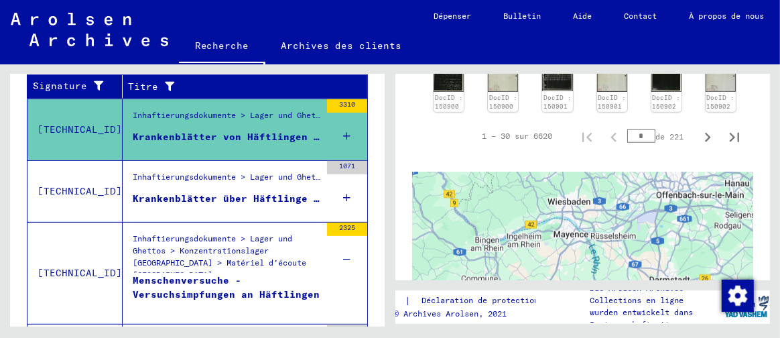
drag, startPoint x: 608, startPoint y: 231, endPoint x: 472, endPoint y: 249, distance: 137.2
click at [477, 249] on div at bounding box center [582, 339] width 341 height 335
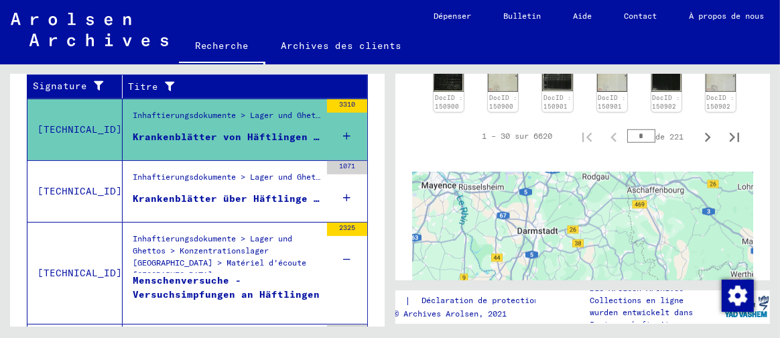
drag, startPoint x: 471, startPoint y: 245, endPoint x: 511, endPoint y: 186, distance: 70.5
click at [511, 186] on div at bounding box center [582, 339] width 341 height 335
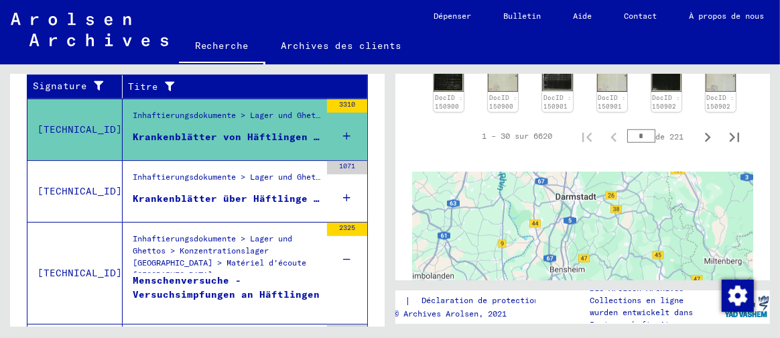
drag, startPoint x: 473, startPoint y: 208, endPoint x: 510, endPoint y: 180, distance: 46.4
click at [510, 180] on div at bounding box center [582, 339] width 341 height 335
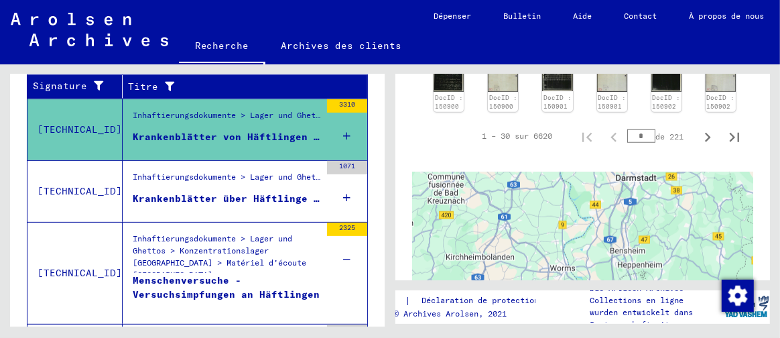
drag, startPoint x: 487, startPoint y: 228, endPoint x: 554, endPoint y: 251, distance: 70.8
click at [554, 251] on div at bounding box center [582, 339] width 341 height 335
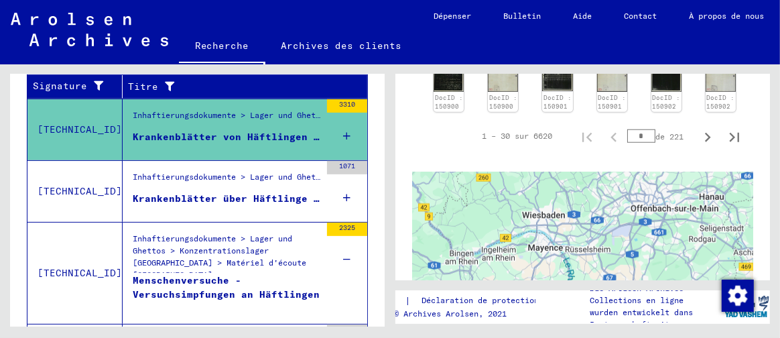
drag, startPoint x: 546, startPoint y: 193, endPoint x: 548, endPoint y: 263, distance: 70.4
click at [548, 263] on div at bounding box center [582, 339] width 341 height 335
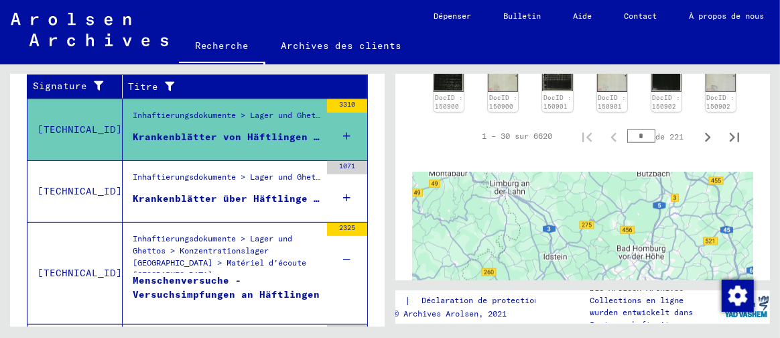
drag, startPoint x: 542, startPoint y: 216, endPoint x: 546, endPoint y: 258, distance: 41.7
click at [545, 258] on div at bounding box center [582, 339] width 341 height 335
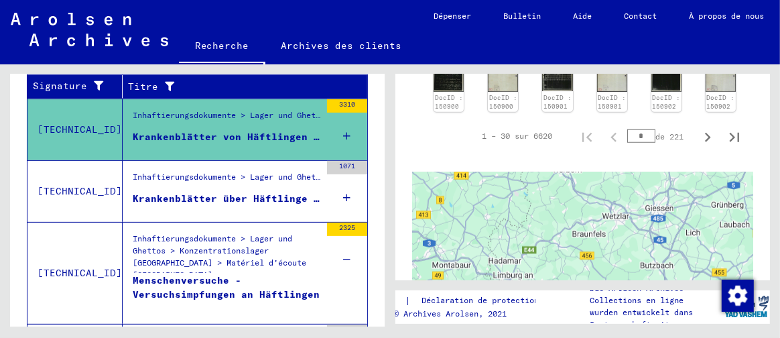
drag, startPoint x: 556, startPoint y: 192, endPoint x: 556, endPoint y: 247, distance: 55.0
click at [556, 247] on div at bounding box center [582, 339] width 341 height 335
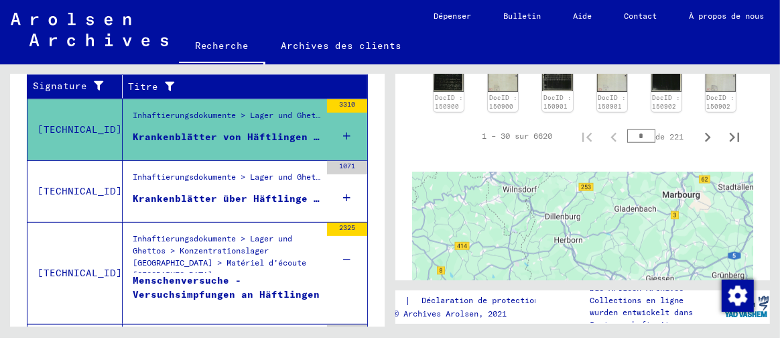
drag, startPoint x: 555, startPoint y: 191, endPoint x: 556, endPoint y: 259, distance: 68.4
click at [556, 259] on div at bounding box center [582, 339] width 341 height 335
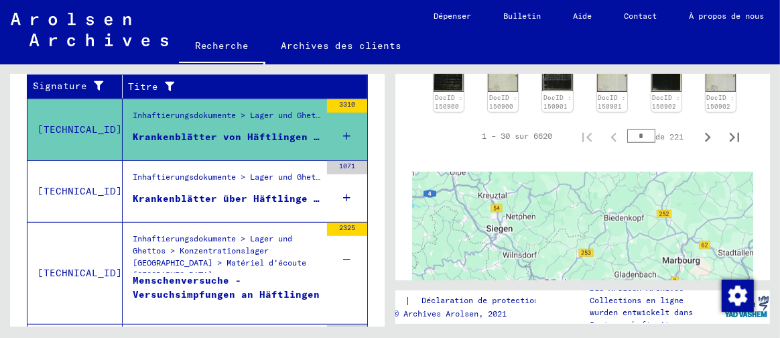
drag, startPoint x: 554, startPoint y: 186, endPoint x: 560, endPoint y: 238, distance: 52.6
click at [560, 238] on div at bounding box center [582, 339] width 341 height 335
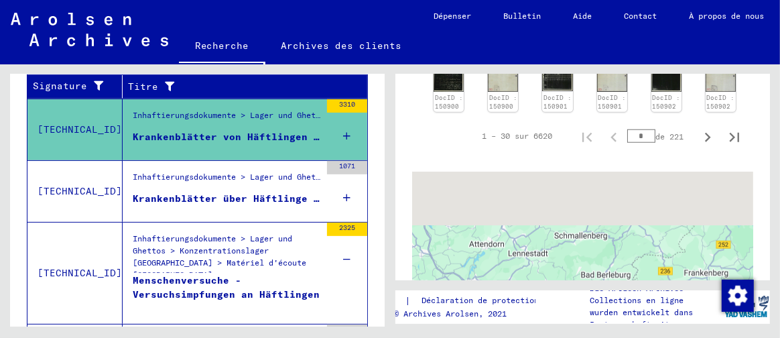
drag, startPoint x: 541, startPoint y: 172, endPoint x: 550, endPoint y: 251, distance: 79.6
click at [550, 249] on div at bounding box center [582, 339] width 341 height 335
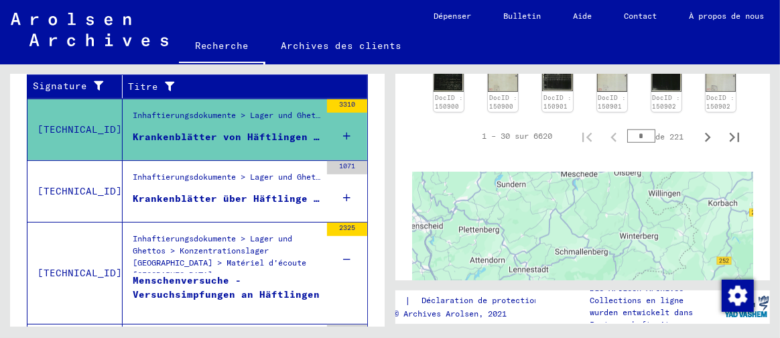
click at [550, 251] on div at bounding box center [582, 339] width 341 height 335
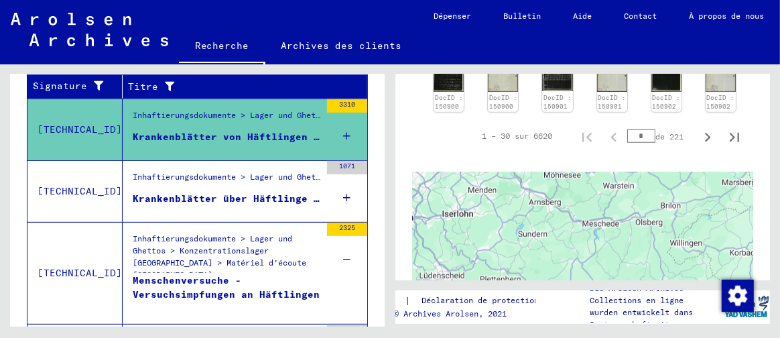
drag, startPoint x: 543, startPoint y: 208, endPoint x: 560, endPoint y: 249, distance: 43.6
click at [560, 249] on div at bounding box center [582, 339] width 341 height 335
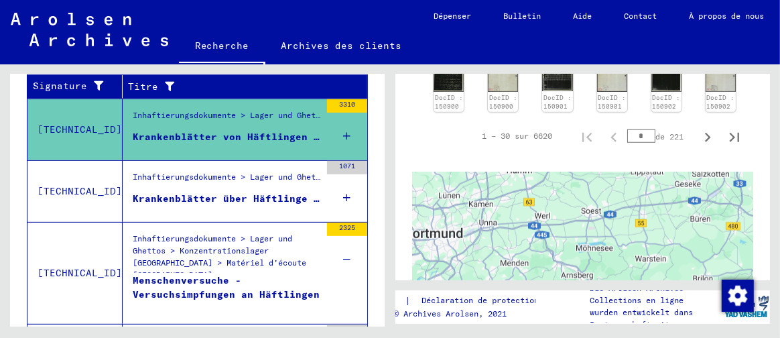
drag, startPoint x: 505, startPoint y: 190, endPoint x: 538, endPoint y: 264, distance: 81.0
click at [538, 264] on div at bounding box center [582, 339] width 341 height 335
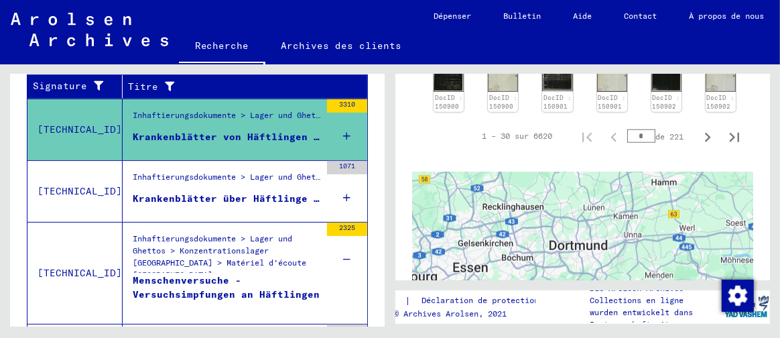
drag, startPoint x: 476, startPoint y: 216, endPoint x: 622, endPoint y: 228, distance: 146.6
click at [622, 228] on div at bounding box center [582, 339] width 341 height 335
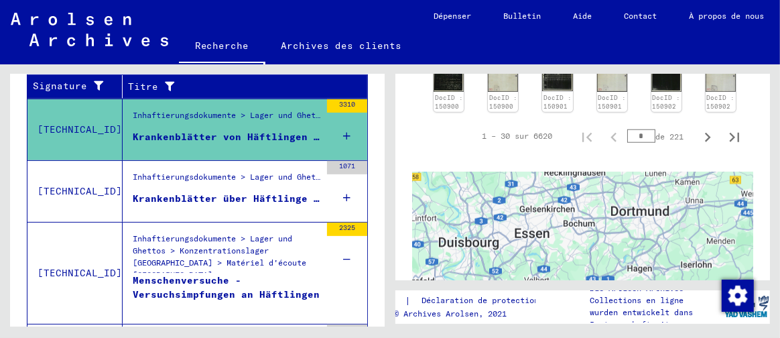
drag, startPoint x: 505, startPoint y: 238, endPoint x: 550, endPoint y: 214, distance: 50.7
click at [550, 214] on div at bounding box center [582, 339] width 341 height 335
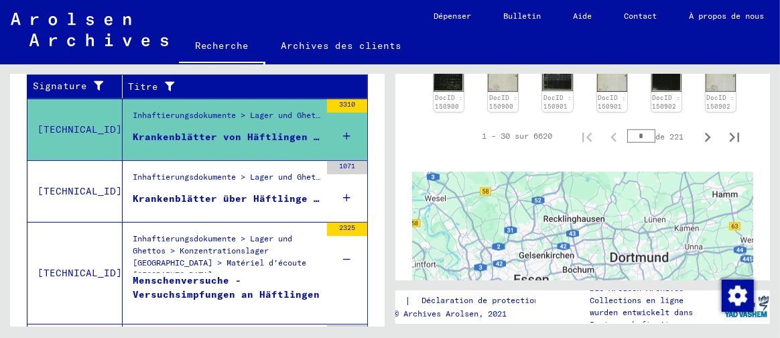
drag, startPoint x: 572, startPoint y: 213, endPoint x: 572, endPoint y: 265, distance: 51.6
click at [572, 265] on div at bounding box center [582, 339] width 341 height 335
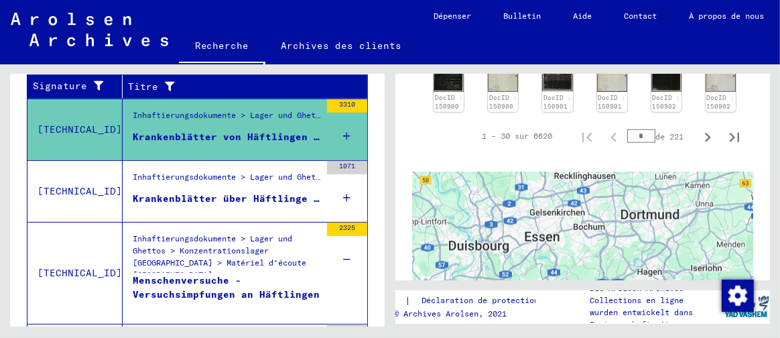
drag, startPoint x: 550, startPoint y: 200, endPoint x: 562, endPoint y: 162, distance: 39.4
click at [562, 172] on div at bounding box center [582, 339] width 341 height 335
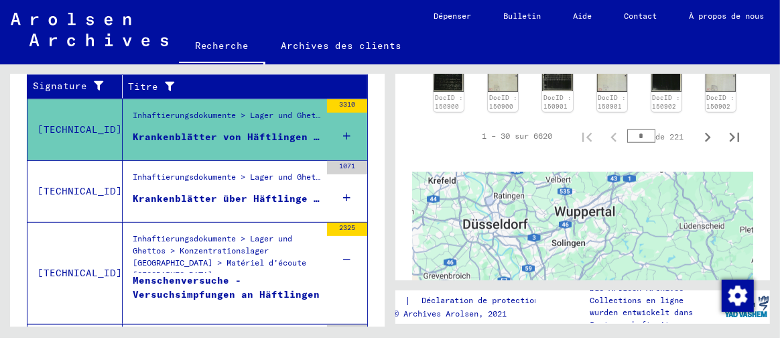
drag, startPoint x: 566, startPoint y: 245, endPoint x: 589, endPoint y: 190, distance: 59.8
click at [589, 190] on div at bounding box center [582, 339] width 341 height 335
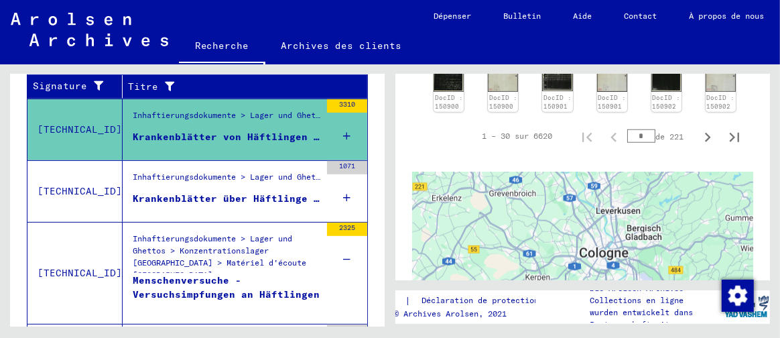
drag, startPoint x: 533, startPoint y: 245, endPoint x: 517, endPoint y: 190, distance: 56.4
click at [518, 190] on div at bounding box center [582, 339] width 341 height 335
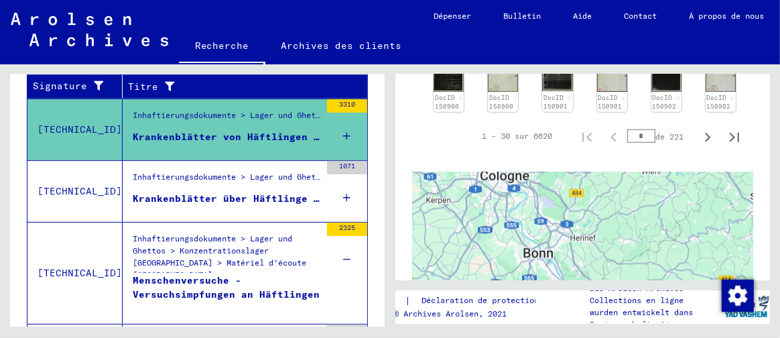
drag, startPoint x: 577, startPoint y: 247, endPoint x: 554, endPoint y: 190, distance: 61.6
click at [554, 190] on div at bounding box center [582, 339] width 341 height 335
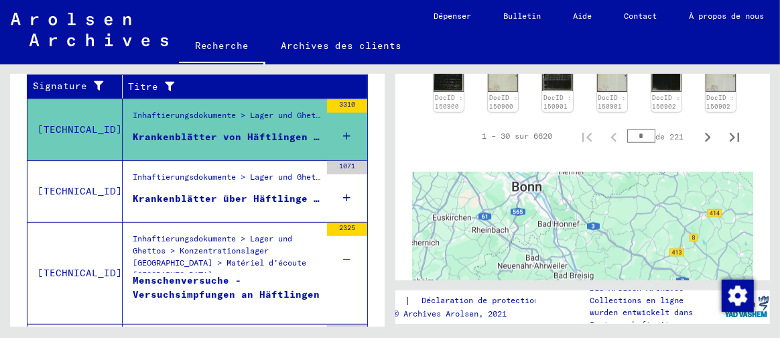
drag, startPoint x: 567, startPoint y: 237, endPoint x: 561, endPoint y: 180, distance: 56.6
click at [561, 180] on div at bounding box center [582, 339] width 341 height 335
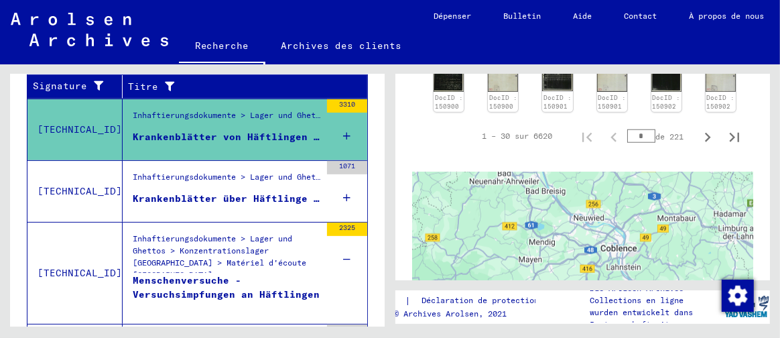
click at [558, 196] on div at bounding box center [582, 339] width 341 height 335
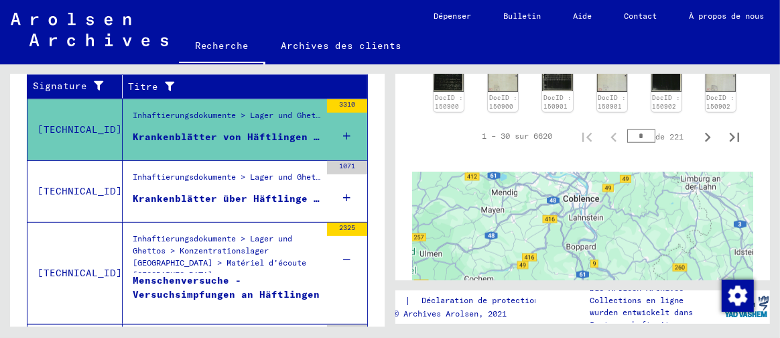
click at [577, 178] on div at bounding box center [582, 339] width 341 height 335
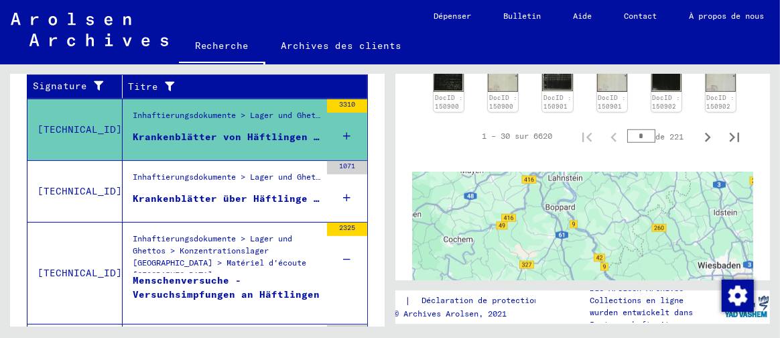
click at [607, 194] on div at bounding box center [582, 339] width 341 height 335
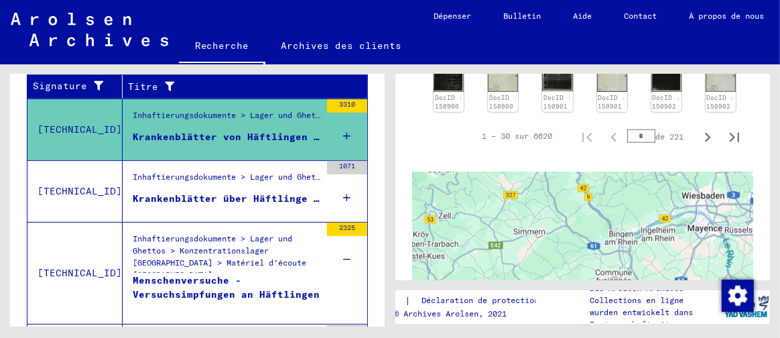
click at [613, 190] on div at bounding box center [582, 339] width 341 height 335
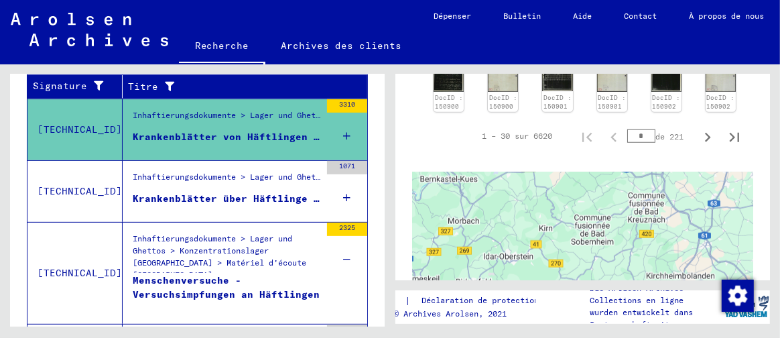
click at [615, 184] on div at bounding box center [582, 339] width 341 height 335
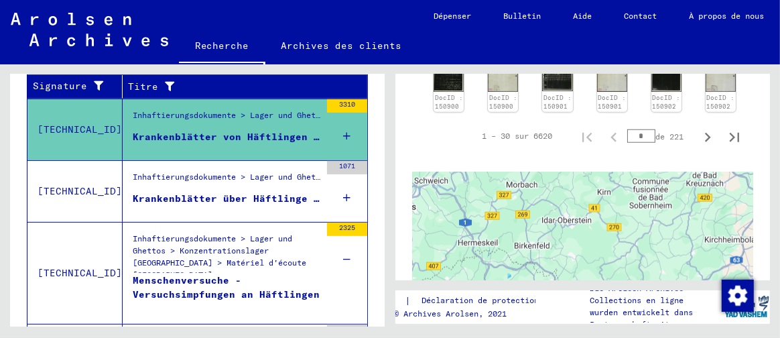
click at [639, 205] on div at bounding box center [582, 339] width 341 height 335
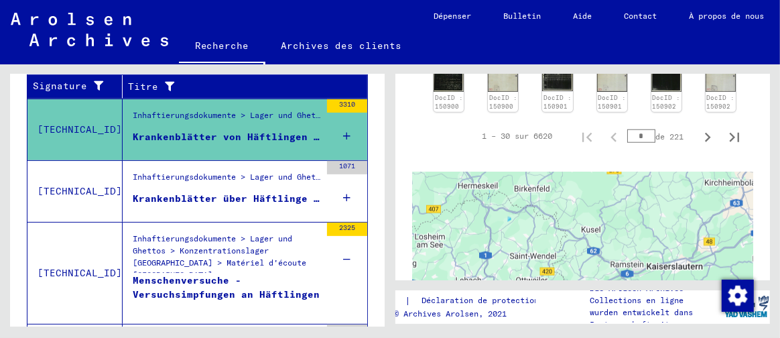
click at [616, 216] on div at bounding box center [582, 339] width 341 height 335
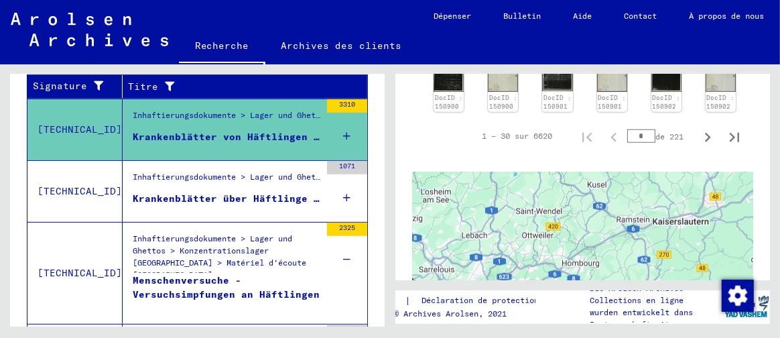
click at [619, 211] on div at bounding box center [582, 339] width 341 height 335
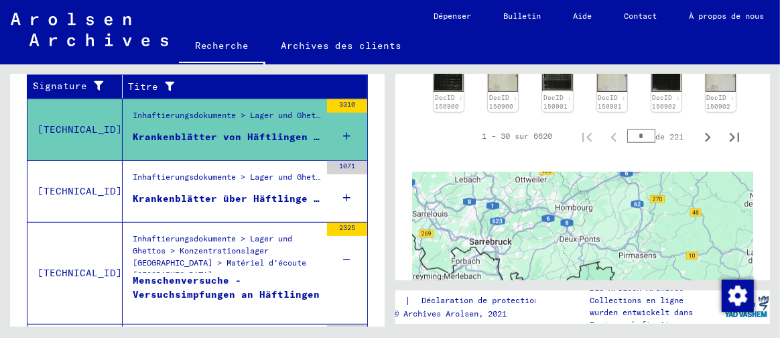
drag, startPoint x: 619, startPoint y: 253, endPoint x: 613, endPoint y: 195, distance: 57.9
click at [613, 195] on div at bounding box center [582, 339] width 341 height 335
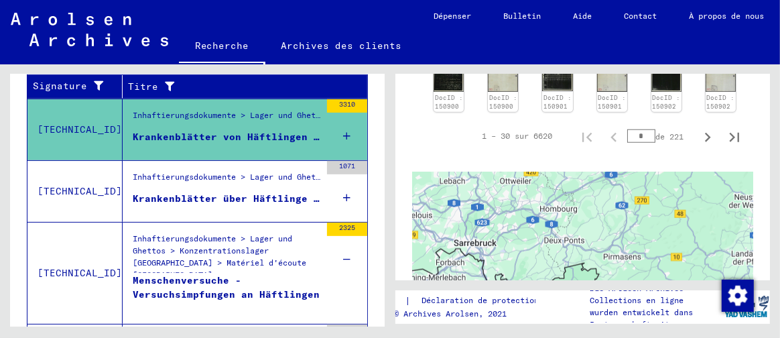
drag, startPoint x: 649, startPoint y: 245, endPoint x: 632, endPoint y: 245, distance: 17.4
click at [632, 245] on div at bounding box center [582, 339] width 341 height 335
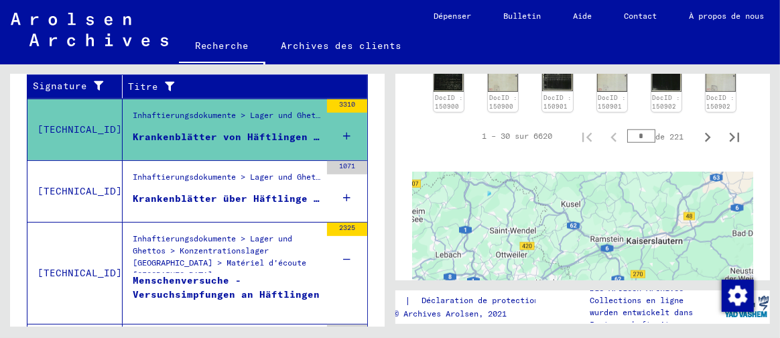
click at [627, 255] on div at bounding box center [582, 339] width 341 height 335
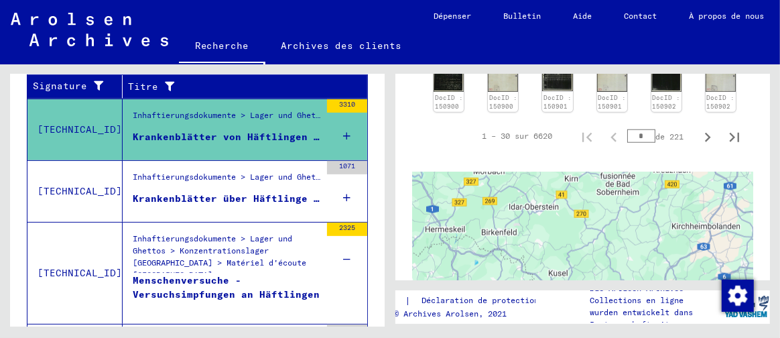
click at [635, 255] on div at bounding box center [582, 339] width 341 height 335
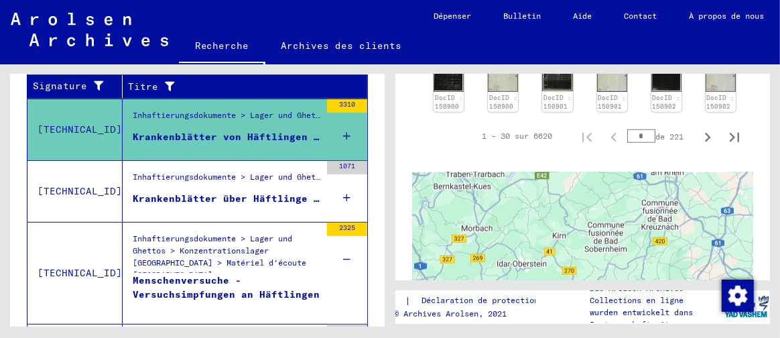
click at [629, 254] on div at bounding box center [582, 339] width 341 height 335
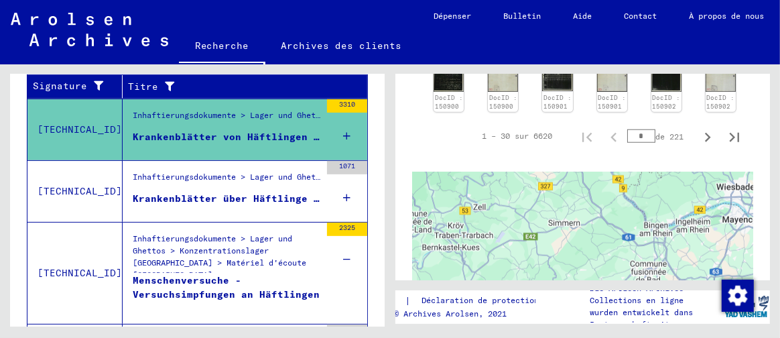
click at [638, 237] on div at bounding box center [582, 339] width 341 height 335
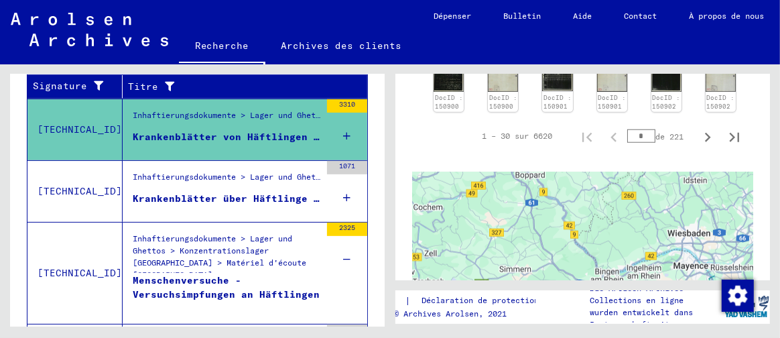
click at [603, 241] on div at bounding box center [582, 339] width 341 height 335
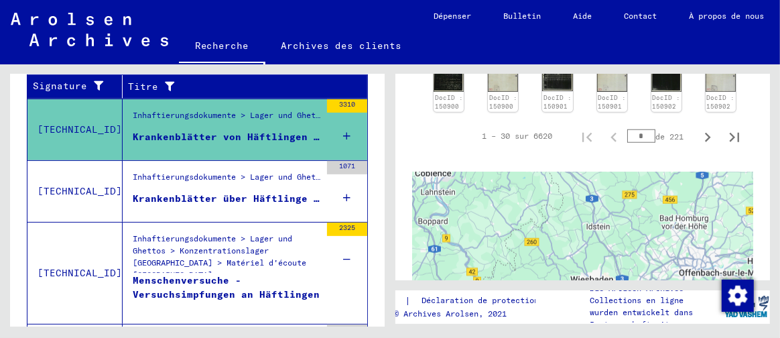
click at [569, 231] on div at bounding box center [582, 339] width 341 height 335
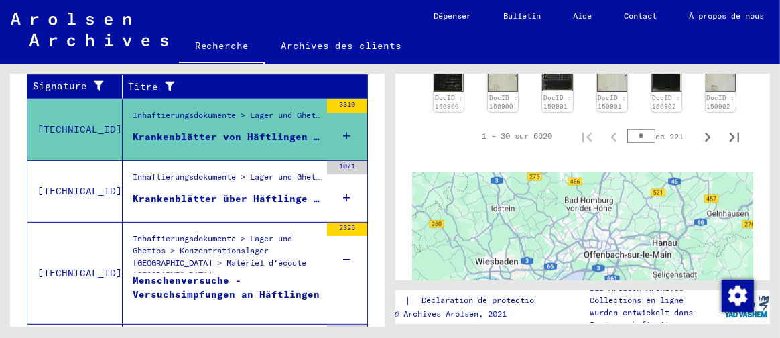
click at [564, 196] on div at bounding box center [582, 339] width 341 height 335
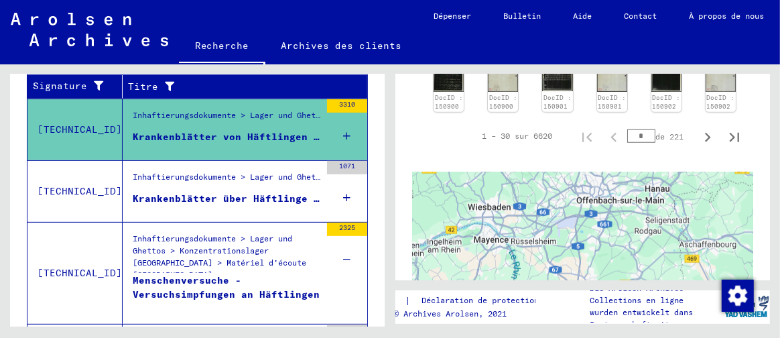
click at [578, 203] on div at bounding box center [582, 339] width 341 height 335
